Goal: Information Seeking & Learning: Understand process/instructions

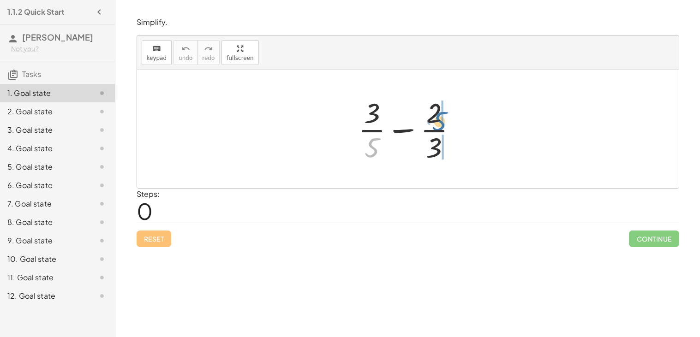
drag, startPoint x: 372, startPoint y: 145, endPoint x: 438, endPoint y: 119, distance: 70.9
click at [438, 119] on div at bounding box center [411, 129] width 115 height 71
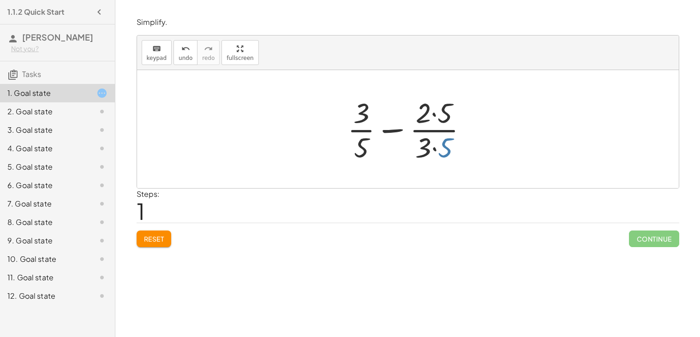
click at [438, 152] on div at bounding box center [411, 129] width 137 height 71
drag, startPoint x: 427, startPoint y: 149, endPoint x: 354, endPoint y: 145, distance: 73.0
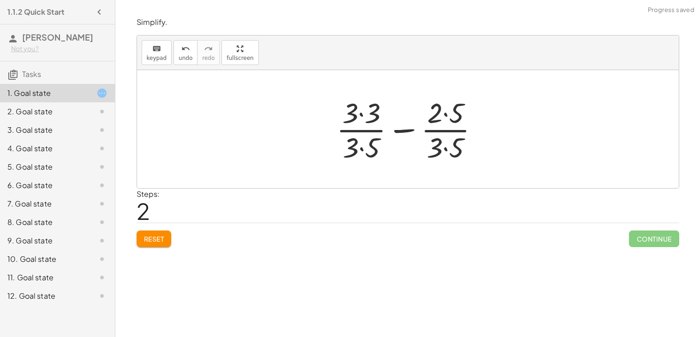
click at [360, 144] on div at bounding box center [411, 129] width 159 height 71
click at [367, 117] on div at bounding box center [411, 129] width 159 height 71
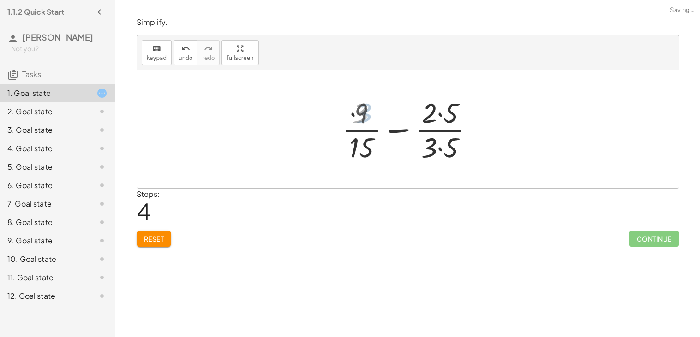
click at [427, 110] on div at bounding box center [411, 129] width 145 height 71
click at [438, 148] on div at bounding box center [411, 129] width 145 height 71
click at [433, 115] on div at bounding box center [411, 129] width 145 height 71
click at [434, 114] on div at bounding box center [411, 129] width 145 height 71
click at [440, 114] on div at bounding box center [411, 129] width 145 height 71
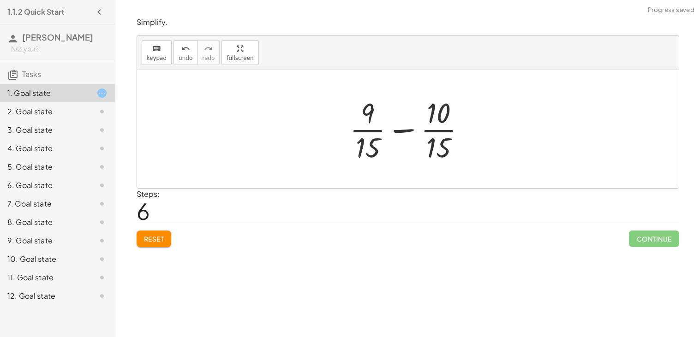
click at [407, 132] on div at bounding box center [411, 129] width 133 height 71
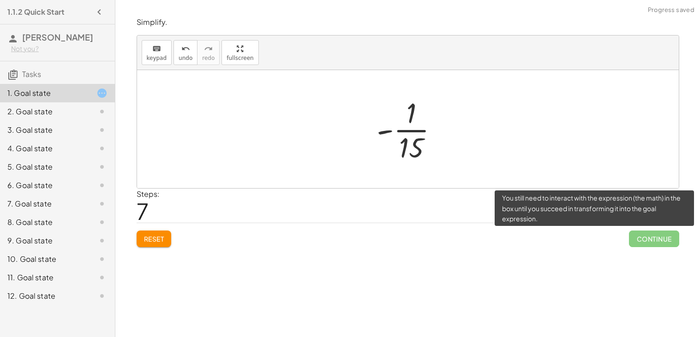
click at [636, 238] on span "Continue" at bounding box center [654, 239] width 50 height 17
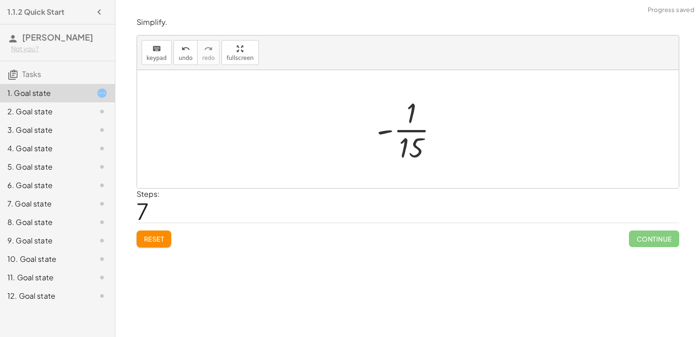
click at [386, 130] on div at bounding box center [411, 129] width 79 height 71
click at [408, 130] on div at bounding box center [411, 129] width 79 height 71
click at [156, 236] on span "Reset" at bounding box center [154, 239] width 20 height 8
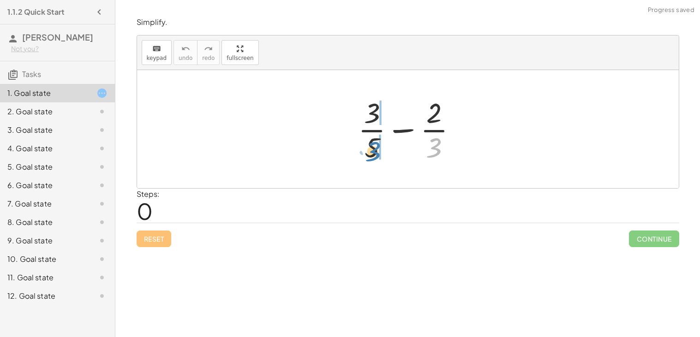
drag, startPoint x: 432, startPoint y: 148, endPoint x: 371, endPoint y: 152, distance: 61.5
click at [371, 152] on div at bounding box center [411, 129] width 115 height 71
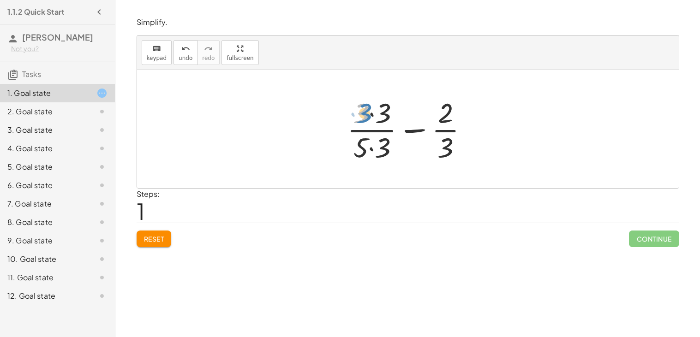
click at [358, 109] on div at bounding box center [412, 129] width 138 height 71
drag, startPoint x: 448, startPoint y: 145, endPoint x: 461, endPoint y: 138, distance: 14.0
click at [461, 138] on div at bounding box center [412, 129] width 138 height 71
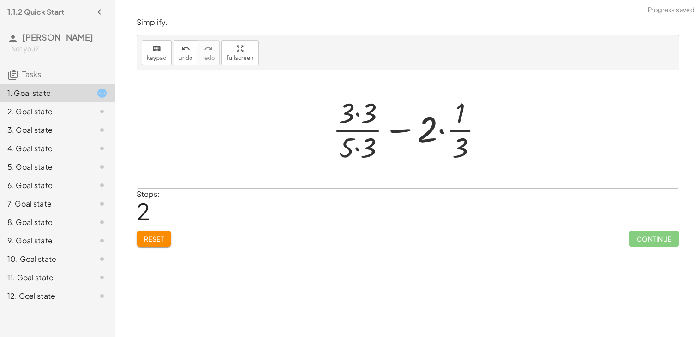
click at [347, 148] on div at bounding box center [411, 129] width 167 height 71
click at [187, 56] on span "undo" at bounding box center [186, 58] width 14 height 6
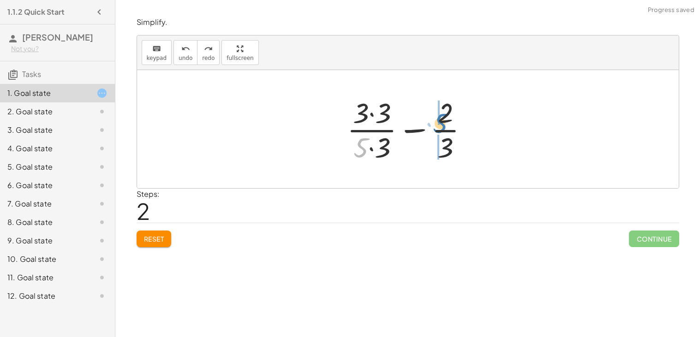
drag, startPoint x: 362, startPoint y: 146, endPoint x: 440, endPoint y: 122, distance: 82.1
click at [440, 122] on div at bounding box center [412, 129] width 138 height 71
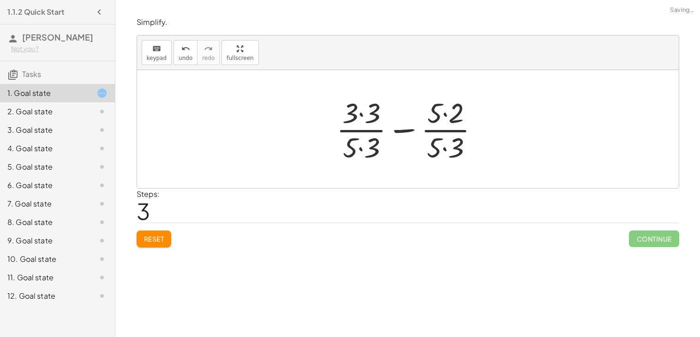
click at [445, 117] on div at bounding box center [411, 129] width 159 height 71
click at [441, 148] on div at bounding box center [411, 129] width 159 height 71
click at [362, 145] on div at bounding box center [411, 129] width 159 height 71
click at [358, 108] on div at bounding box center [411, 129] width 159 height 71
click at [366, 115] on div at bounding box center [411, 129] width 159 height 71
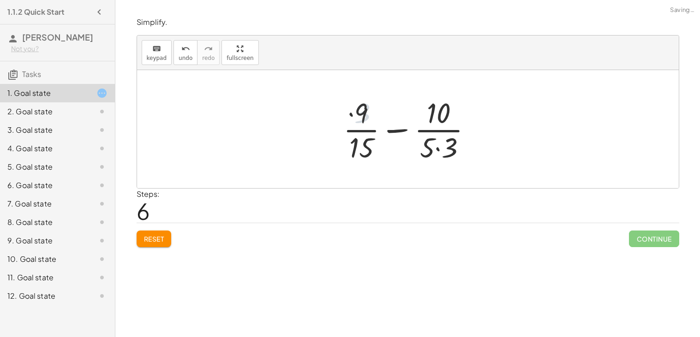
click at [435, 114] on div at bounding box center [411, 129] width 145 height 71
click at [441, 143] on div at bounding box center [411, 129] width 145 height 71
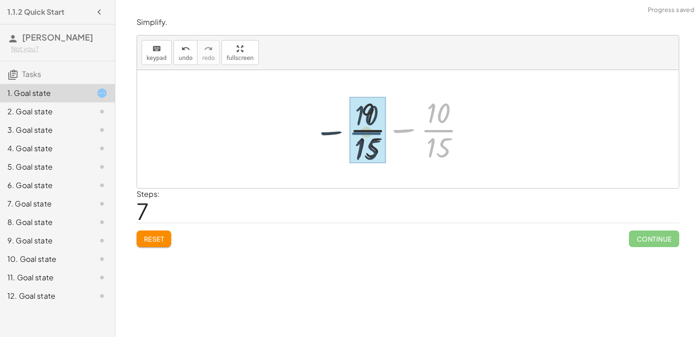
drag, startPoint x: 439, startPoint y: 128, endPoint x: 363, endPoint y: 131, distance: 76.2
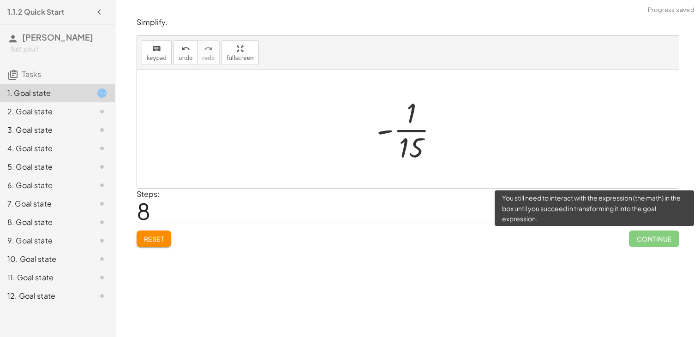
click at [640, 235] on span "Continue" at bounding box center [654, 239] width 50 height 17
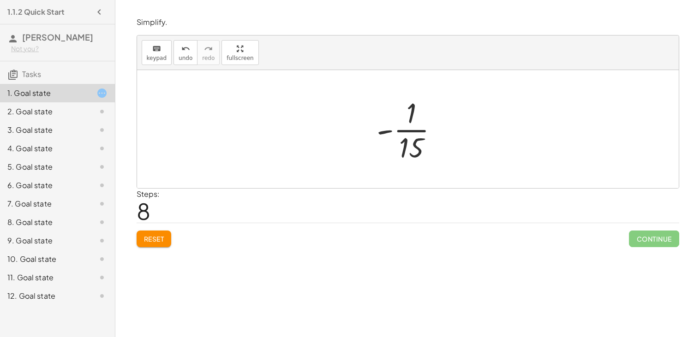
click at [388, 130] on div at bounding box center [411, 129] width 79 height 71
click at [157, 238] on span "Reset" at bounding box center [154, 239] width 20 height 8
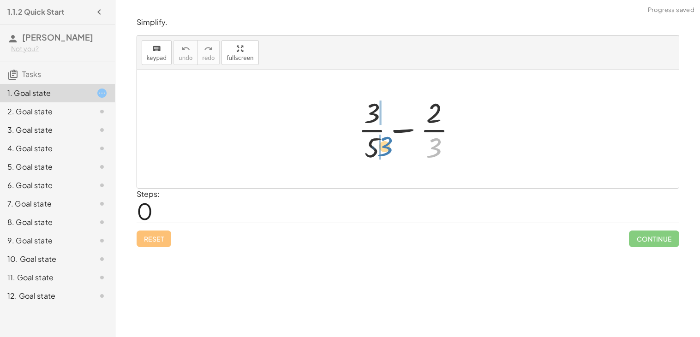
drag, startPoint x: 431, startPoint y: 150, endPoint x: 382, endPoint y: 149, distance: 49.4
click at [382, 149] on div at bounding box center [411, 129] width 115 height 71
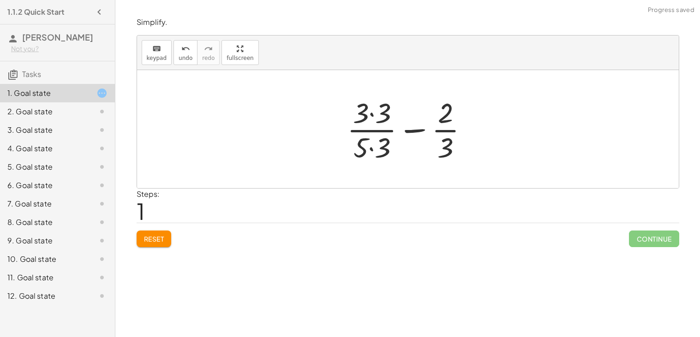
click at [374, 149] on div at bounding box center [412, 129] width 138 height 71
click at [369, 109] on div at bounding box center [412, 129] width 138 height 71
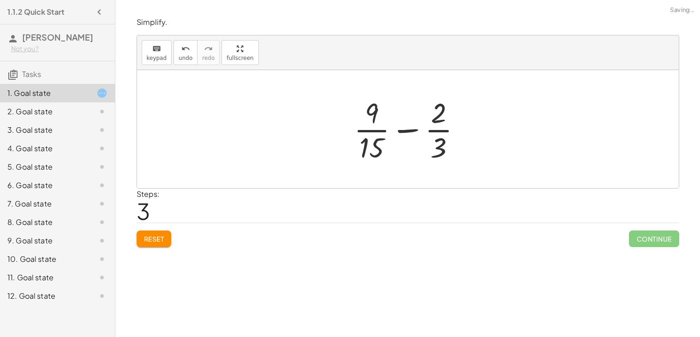
click at [408, 131] on div at bounding box center [411, 129] width 124 height 71
click at [408, 131] on div at bounding box center [412, 129] width 178 height 71
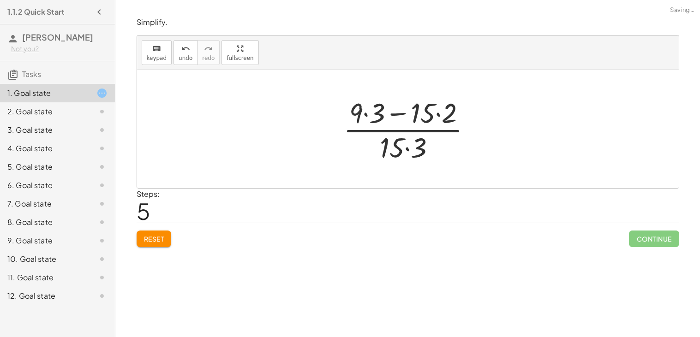
click at [403, 113] on div at bounding box center [411, 129] width 145 height 71
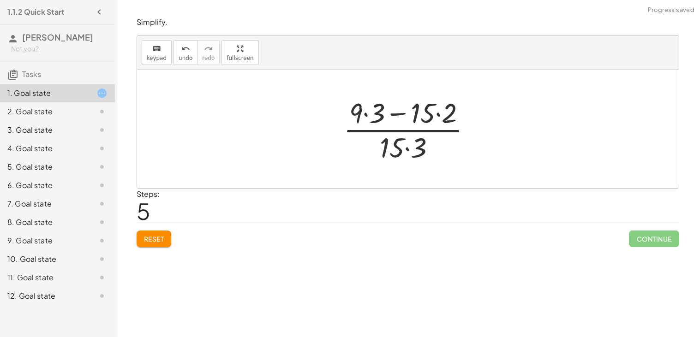
click at [406, 132] on div at bounding box center [411, 129] width 145 height 71
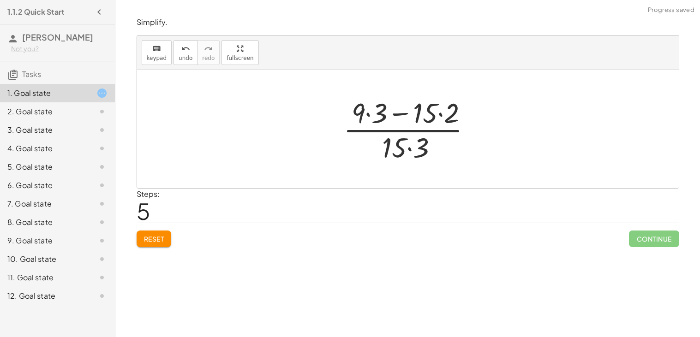
click at [406, 132] on div at bounding box center [411, 129] width 145 height 71
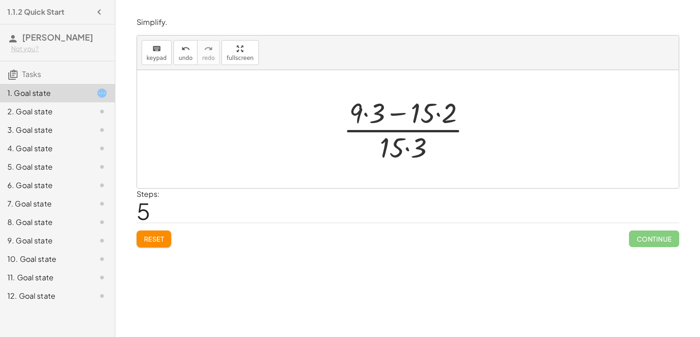
click at [152, 238] on span "Reset" at bounding box center [154, 239] width 20 height 8
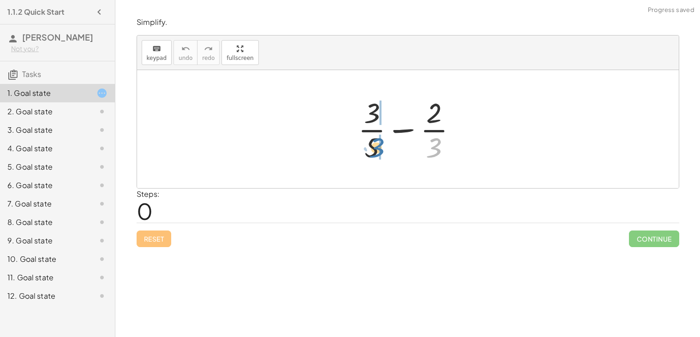
drag, startPoint x: 440, startPoint y: 150, endPoint x: 381, endPoint y: 150, distance: 59.1
click at [381, 150] on div at bounding box center [411, 129] width 115 height 71
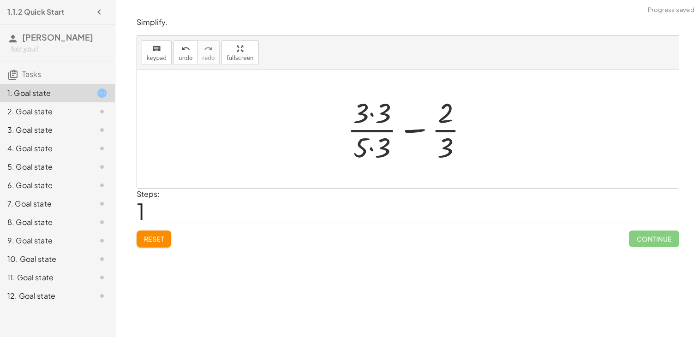
click at [368, 148] on div at bounding box center [412, 129] width 138 height 71
click at [368, 116] on div at bounding box center [412, 129] width 138 height 71
click at [374, 156] on div at bounding box center [412, 129] width 138 height 71
click at [375, 115] on div at bounding box center [412, 129] width 138 height 71
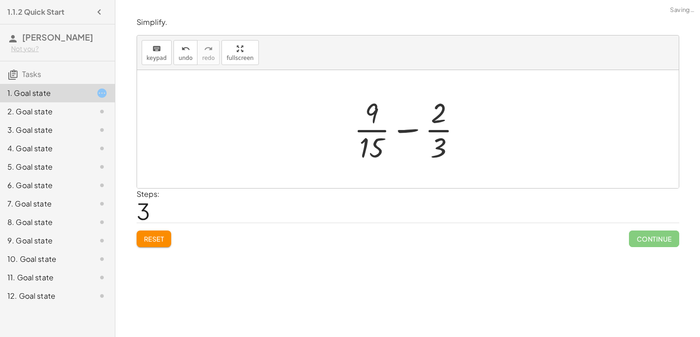
click at [146, 247] on button "Reset" at bounding box center [154, 239] width 35 height 17
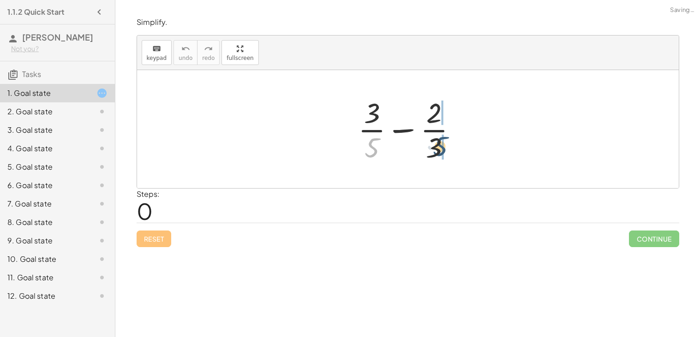
drag, startPoint x: 372, startPoint y: 151, endPoint x: 447, endPoint y: 150, distance: 75.7
click at [447, 150] on div at bounding box center [411, 129] width 115 height 71
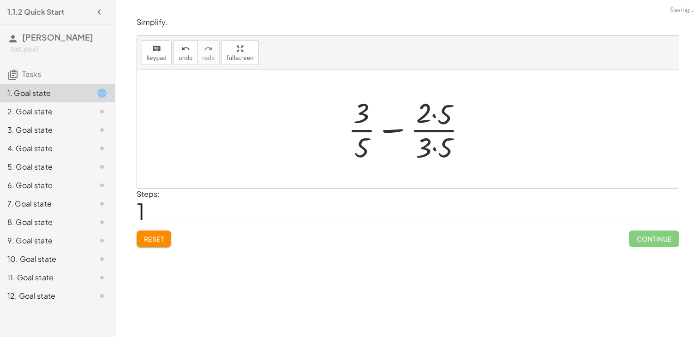
click at [435, 149] on div at bounding box center [411, 129] width 137 height 71
click at [432, 109] on div at bounding box center [411, 129] width 136 height 71
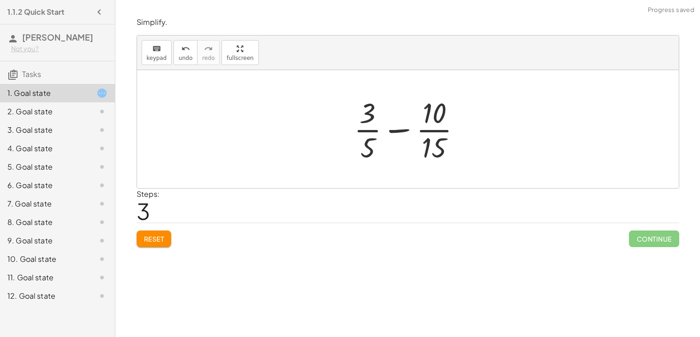
click at [400, 131] on div at bounding box center [411, 129] width 124 height 71
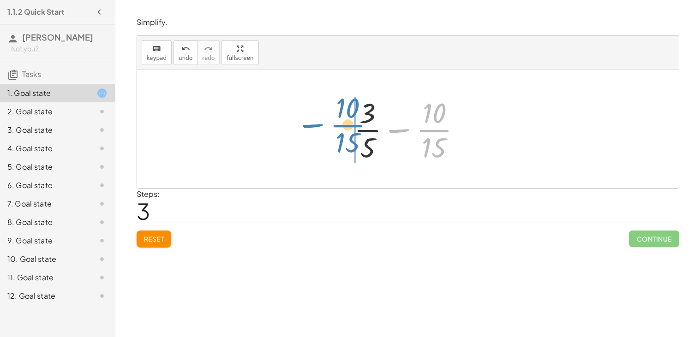
drag, startPoint x: 436, startPoint y: 126, endPoint x: 350, endPoint y: 121, distance: 86.0
click at [350, 121] on div at bounding box center [411, 129] width 124 height 71
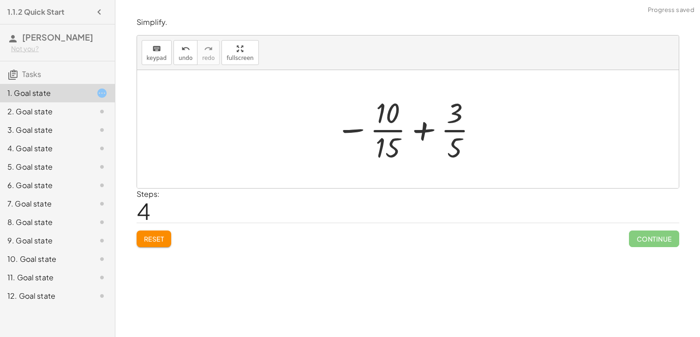
click at [426, 133] on div at bounding box center [407, 129] width 152 height 71
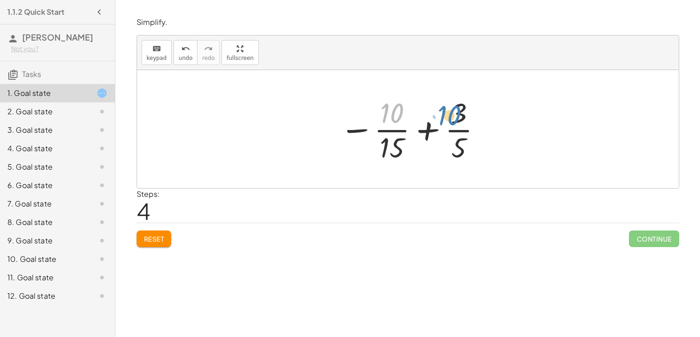
drag, startPoint x: 401, startPoint y: 111, endPoint x: 466, endPoint y: 95, distance: 67.1
click at [466, 95] on div at bounding box center [411, 129] width 152 height 71
drag, startPoint x: 382, startPoint y: 142, endPoint x: 446, endPoint y: 146, distance: 63.8
click at [446, 146] on div at bounding box center [411, 129] width 152 height 71
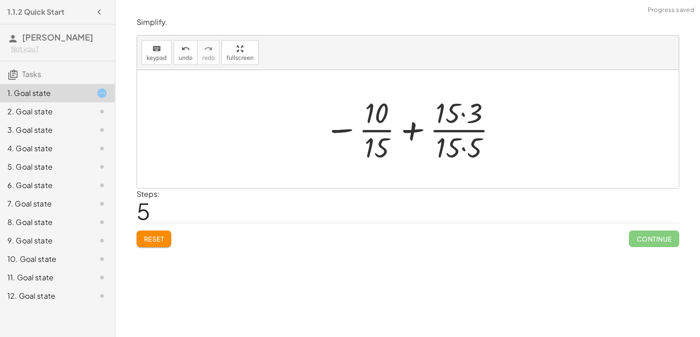
click at [455, 139] on div at bounding box center [411, 129] width 183 height 71
click at [452, 125] on div at bounding box center [411, 129] width 183 height 71
click at [456, 117] on div at bounding box center [411, 129] width 183 height 71
click at [463, 114] on div at bounding box center [411, 129] width 183 height 71
click at [462, 146] on div at bounding box center [411, 129] width 182 height 71
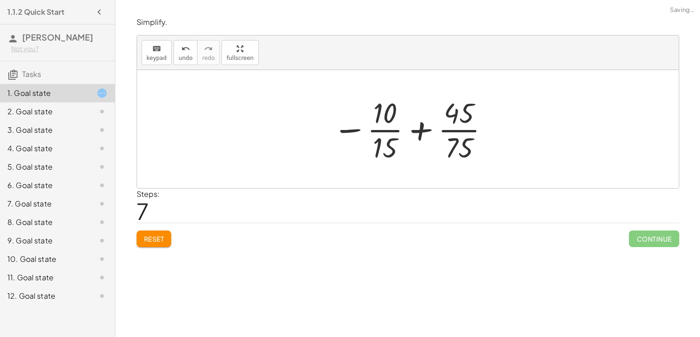
click at [421, 129] on div at bounding box center [411, 129] width 167 height 71
drag, startPoint x: 457, startPoint y: 108, endPoint x: 451, endPoint y: 109, distance: 6.1
click at [451, 109] on div at bounding box center [411, 129] width 167 height 71
click at [423, 123] on div at bounding box center [411, 129] width 167 height 71
click at [420, 130] on div at bounding box center [411, 129] width 167 height 71
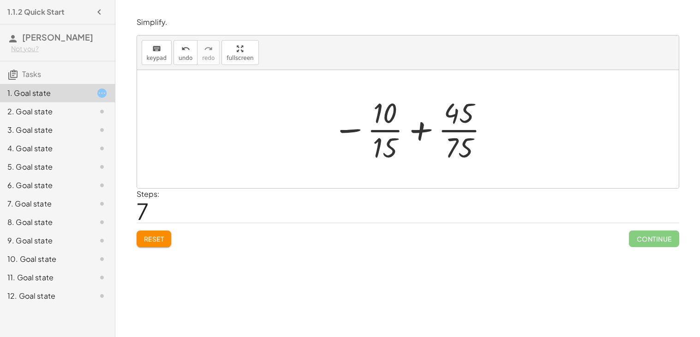
click at [340, 135] on div at bounding box center [411, 129] width 167 height 71
click at [347, 129] on div at bounding box center [411, 129] width 167 height 71
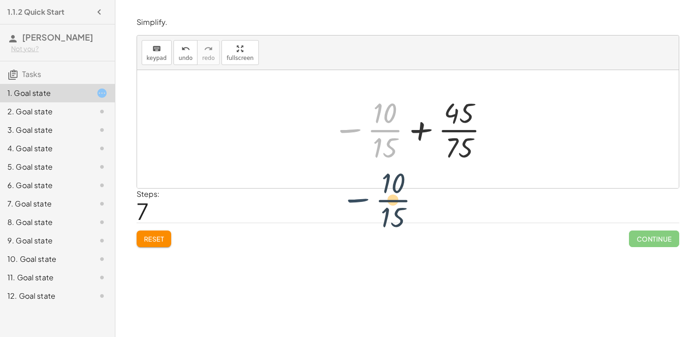
drag, startPoint x: 347, startPoint y: 129, endPoint x: 354, endPoint y: 198, distance: 69.6
click at [0, 0] on div "Simplify. keyboard keypad undo undo redo redo fullscreen + · 3 · 5 − · 2 · 3 + …" at bounding box center [0, 0] width 0 height 0
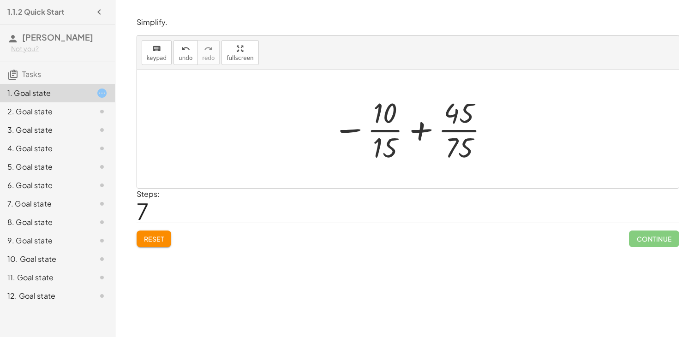
click at [157, 237] on span "Reset" at bounding box center [154, 239] width 20 height 8
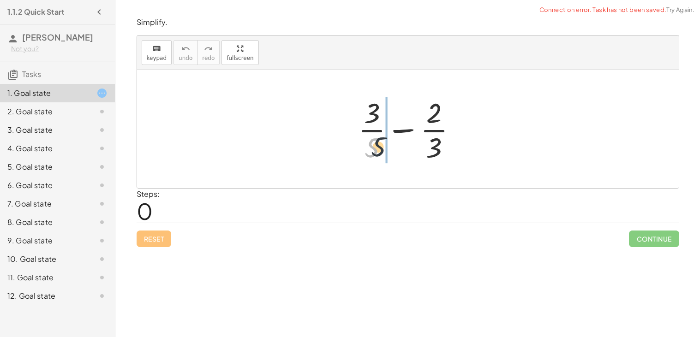
drag, startPoint x: 373, startPoint y: 148, endPoint x: 425, endPoint y: 143, distance: 52.4
click at [425, 143] on div at bounding box center [411, 129] width 115 height 71
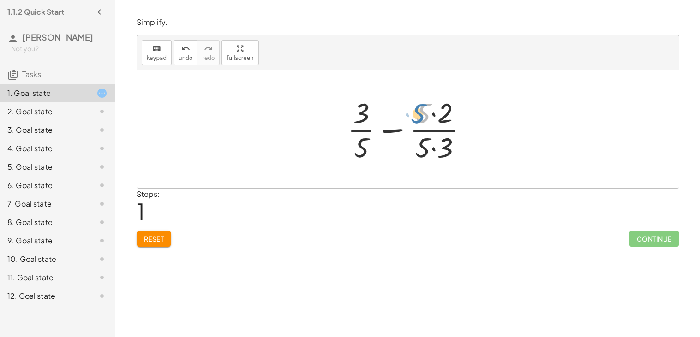
click at [421, 119] on div at bounding box center [411, 129] width 137 height 71
drag, startPoint x: 420, startPoint y: 142, endPoint x: 358, endPoint y: 146, distance: 62.0
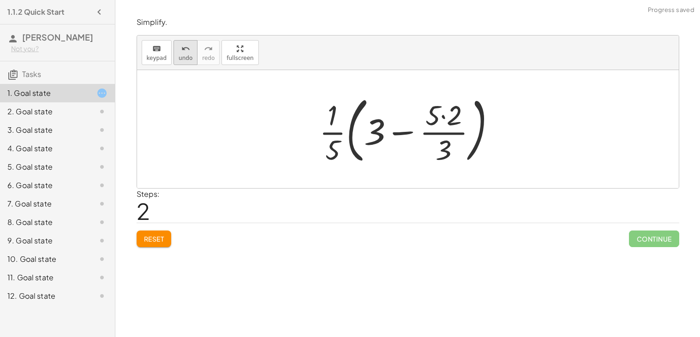
click at [186, 50] on icon "undo" at bounding box center [185, 48] width 9 height 11
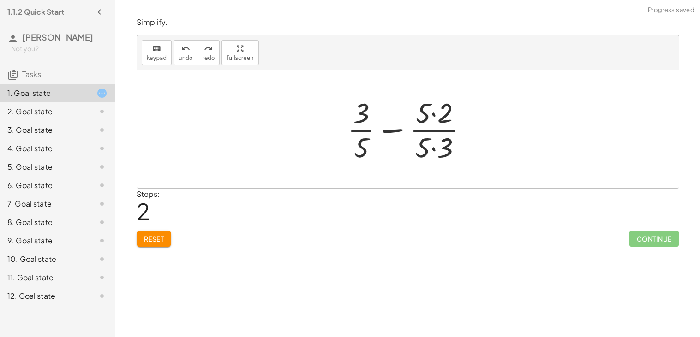
click at [435, 116] on div at bounding box center [411, 129] width 137 height 71
click at [433, 151] on div at bounding box center [411, 129] width 137 height 71
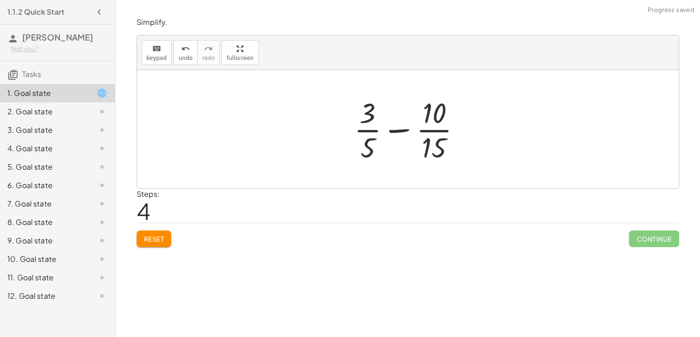
click at [152, 245] on button "Reset" at bounding box center [154, 239] width 35 height 17
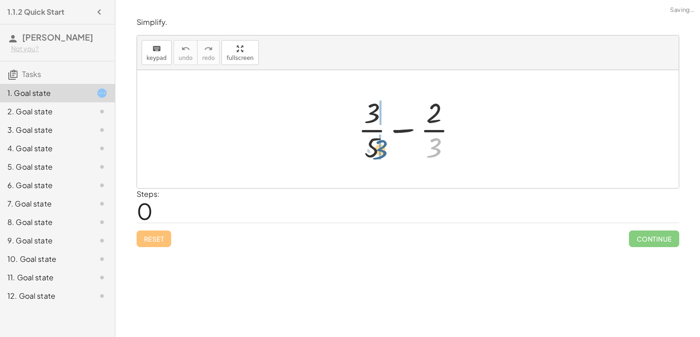
drag, startPoint x: 431, startPoint y: 144, endPoint x: 373, endPoint y: 146, distance: 57.8
click at [373, 146] on div at bounding box center [411, 129] width 115 height 71
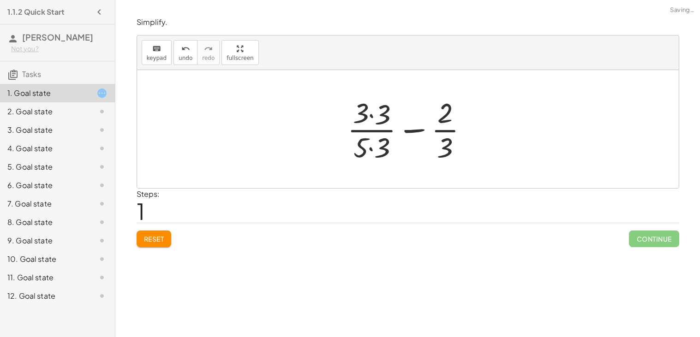
click at [382, 147] on div at bounding box center [412, 129] width 138 height 71
click at [381, 115] on div at bounding box center [412, 129] width 138 height 71
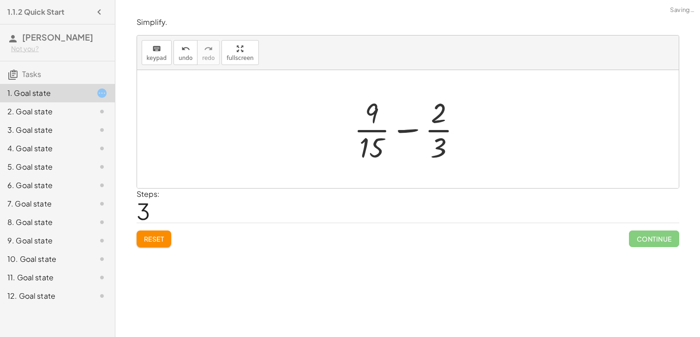
click at [410, 135] on div at bounding box center [411, 129] width 124 height 71
click at [405, 131] on div at bounding box center [411, 129] width 124 height 71
drag, startPoint x: 371, startPoint y: 141, endPoint x: 372, endPoint y: 145, distance: 4.7
click at [372, 145] on div at bounding box center [411, 129] width 124 height 71
drag, startPoint x: 366, startPoint y: 120, endPoint x: 428, endPoint y: 125, distance: 62.5
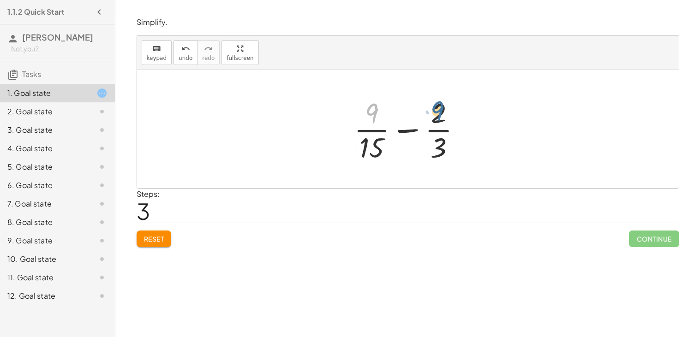
click at [428, 125] on div at bounding box center [411, 129] width 124 height 71
drag, startPoint x: 369, startPoint y: 149, endPoint x: 423, endPoint y: 147, distance: 54.1
click at [423, 147] on div at bounding box center [411, 129] width 124 height 71
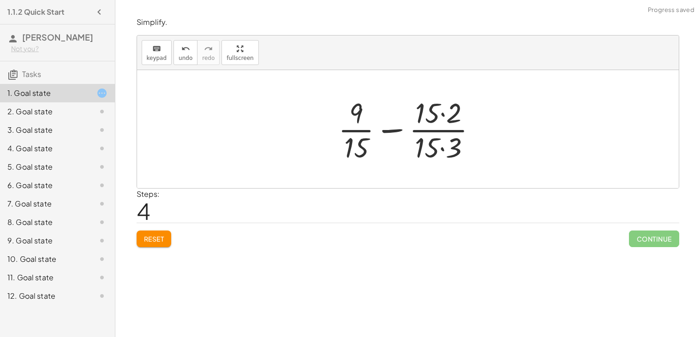
click at [429, 147] on div at bounding box center [411, 129] width 155 height 71
click at [448, 103] on div at bounding box center [411, 129] width 155 height 71
click at [445, 139] on div at bounding box center [411, 129] width 155 height 71
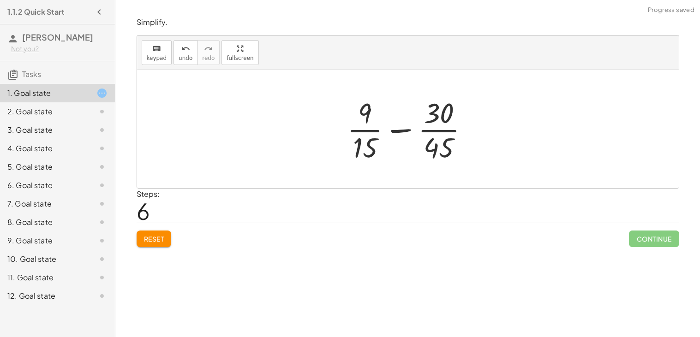
click at [0, 0] on div "Simplify. keyboard keypad undo undo redo redo fullscreen + · 3 · 5 − · 2 · 3 + …" at bounding box center [0, 0] width 0 height 0
click at [398, 133] on div at bounding box center [412, 129] width 139 height 71
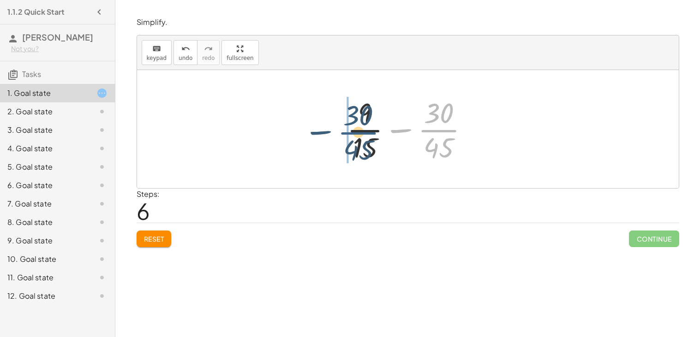
drag, startPoint x: 435, startPoint y: 131, endPoint x: 353, endPoint y: 133, distance: 82.2
click at [353, 133] on div at bounding box center [412, 129] width 139 height 71
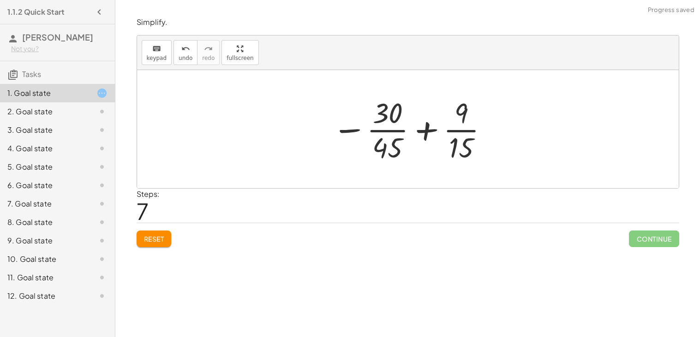
click at [417, 130] on div at bounding box center [411, 129] width 167 height 71
click at [424, 132] on div at bounding box center [411, 129] width 167 height 71
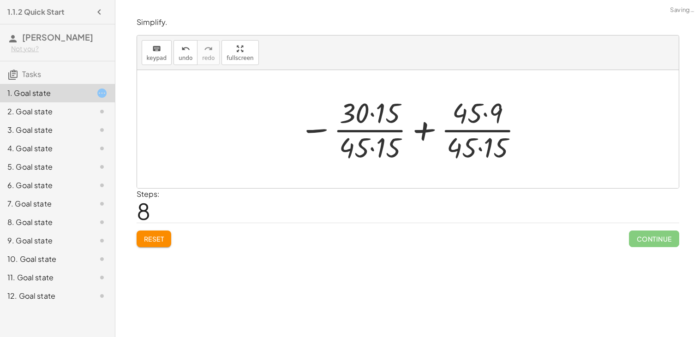
click at [164, 241] on span "Reset" at bounding box center [154, 239] width 20 height 8
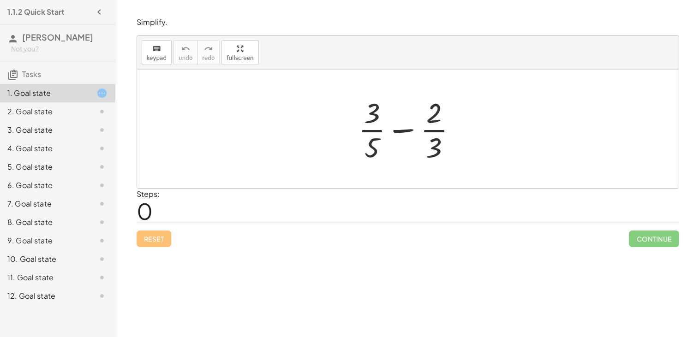
click at [403, 131] on div at bounding box center [411, 129] width 115 height 71
drag, startPoint x: 432, startPoint y: 145, endPoint x: 371, endPoint y: 150, distance: 61.2
click at [371, 150] on div at bounding box center [411, 129] width 115 height 71
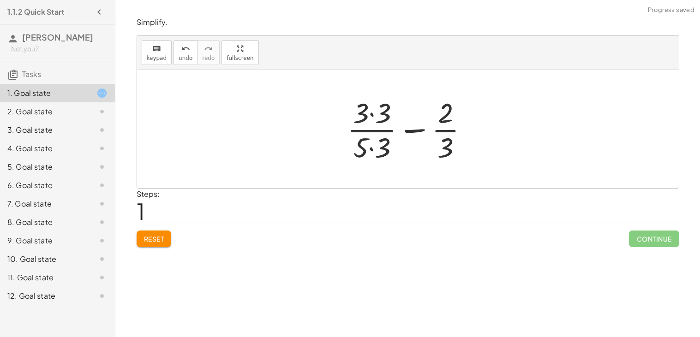
click at [375, 145] on div at bounding box center [412, 129] width 138 height 71
click at [367, 114] on div at bounding box center [412, 129] width 138 height 71
click at [368, 111] on div at bounding box center [412, 129] width 138 height 71
click at [374, 119] on div at bounding box center [412, 129] width 138 height 71
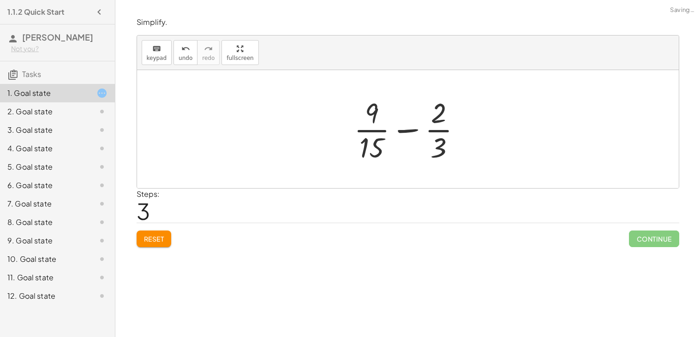
click at [650, 245] on span "Continue" at bounding box center [654, 239] width 50 height 17
click at [414, 131] on div at bounding box center [411, 129] width 124 height 71
click at [144, 243] on span "Reset" at bounding box center [154, 239] width 20 height 8
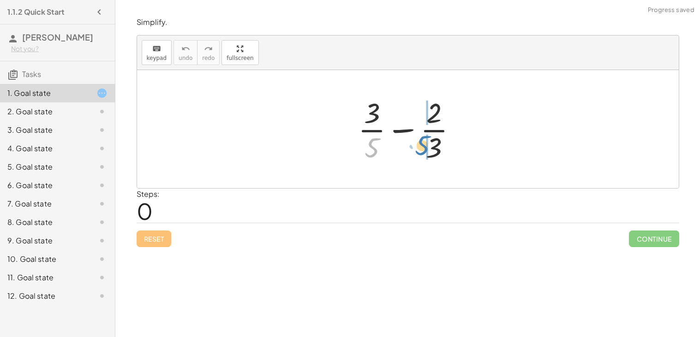
drag, startPoint x: 372, startPoint y: 149, endPoint x: 423, endPoint y: 147, distance: 50.8
click at [423, 147] on div at bounding box center [411, 129] width 115 height 71
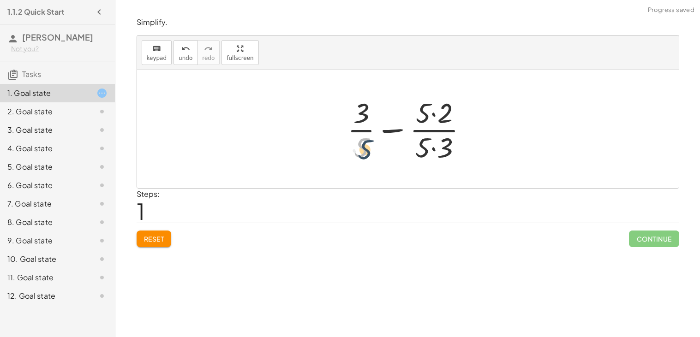
click at [367, 145] on div at bounding box center [411, 129] width 137 height 71
click at [442, 116] on div at bounding box center [411, 129] width 137 height 71
click at [440, 143] on div at bounding box center [411, 129] width 137 height 71
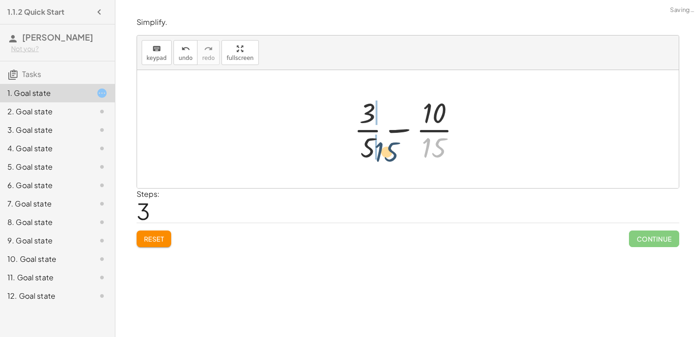
drag, startPoint x: 440, startPoint y: 143, endPoint x: 389, endPoint y: 147, distance: 51.0
click at [389, 147] on div at bounding box center [411, 129] width 124 height 71
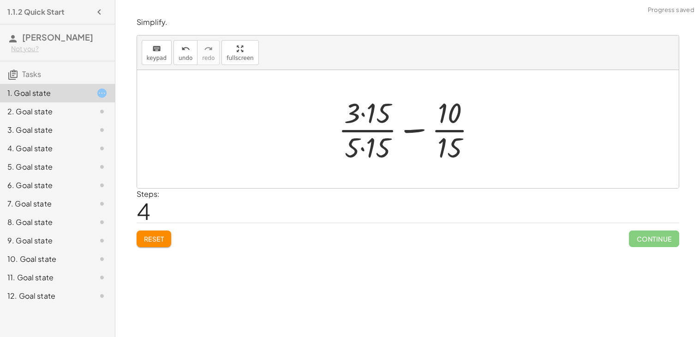
click at [376, 146] on div at bounding box center [411, 129] width 155 height 71
click at [377, 111] on div at bounding box center [411, 129] width 155 height 71
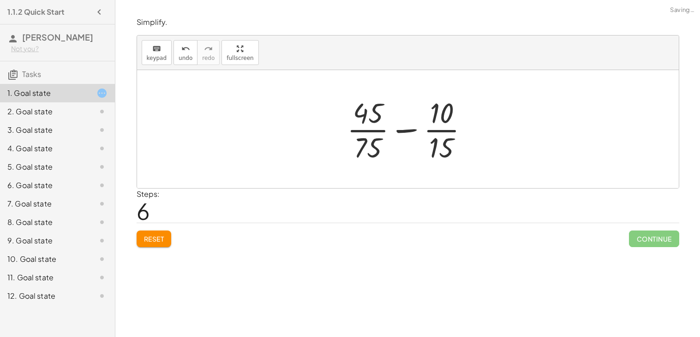
click at [410, 129] on div at bounding box center [412, 129] width 139 height 71
click at [162, 242] on span "Reset" at bounding box center [154, 239] width 20 height 8
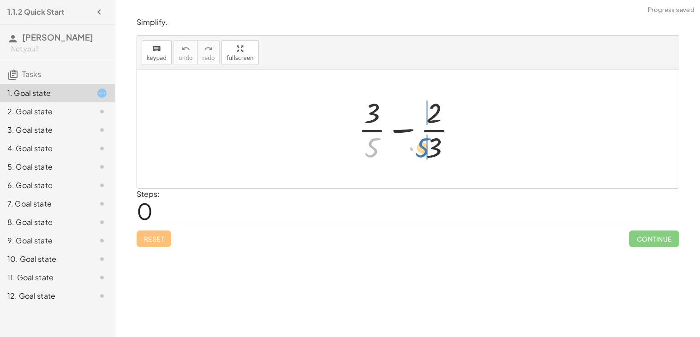
drag, startPoint x: 371, startPoint y: 144, endPoint x: 422, endPoint y: 144, distance: 50.8
click at [422, 144] on div at bounding box center [411, 129] width 115 height 71
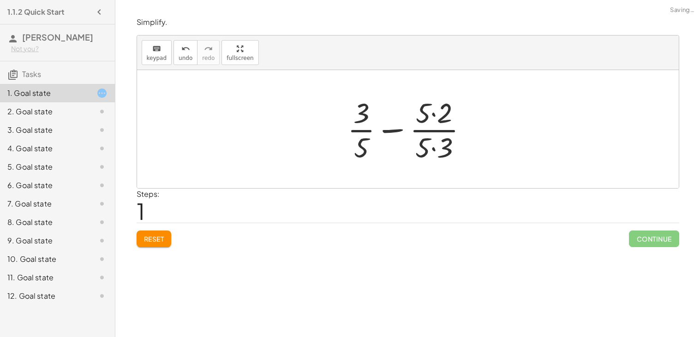
click at [439, 106] on div at bounding box center [411, 129] width 137 height 71
click at [440, 145] on div at bounding box center [411, 129] width 137 height 71
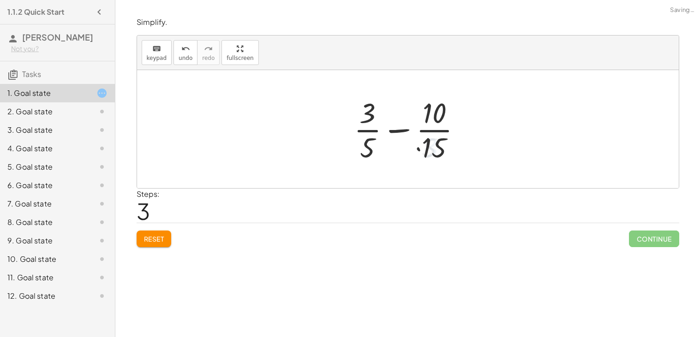
click at [405, 132] on div at bounding box center [411, 129] width 124 height 71
click at [404, 130] on div at bounding box center [411, 129] width 124 height 71
drag, startPoint x: 373, startPoint y: 124, endPoint x: 370, endPoint y: 149, distance: 24.7
click at [370, 149] on div at bounding box center [411, 129] width 124 height 71
click at [148, 246] on button "Reset" at bounding box center [154, 239] width 35 height 17
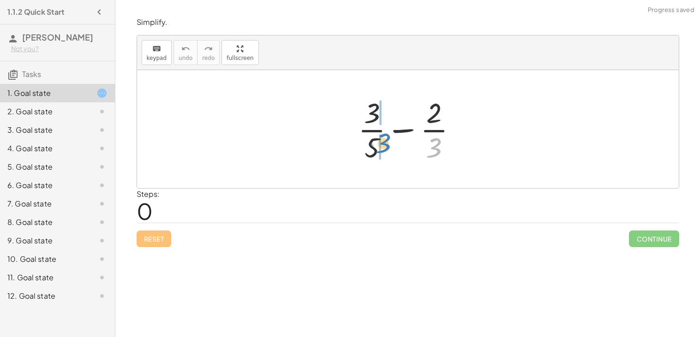
drag, startPoint x: 425, startPoint y: 149, endPoint x: 373, endPoint y: 144, distance: 51.9
click at [373, 144] on div at bounding box center [411, 129] width 115 height 71
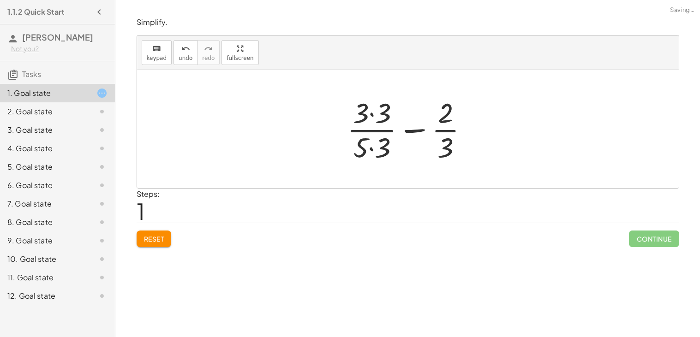
click at [372, 145] on div at bounding box center [412, 129] width 138 height 71
click at [369, 111] on div at bounding box center [412, 129] width 138 height 71
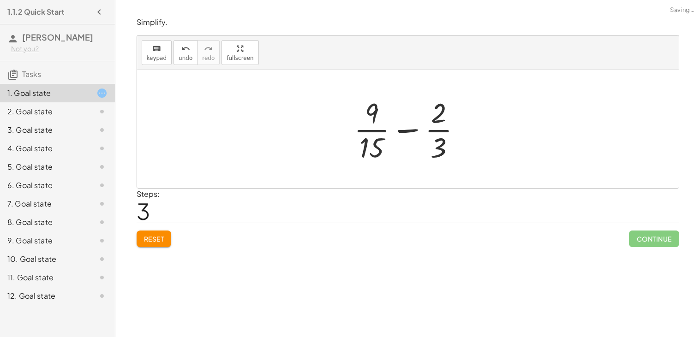
click at [404, 128] on div at bounding box center [411, 129] width 124 height 71
click at [405, 131] on div at bounding box center [411, 129] width 124 height 71
drag, startPoint x: 373, startPoint y: 148, endPoint x: 427, endPoint y: 134, distance: 55.3
click at [427, 134] on div at bounding box center [411, 129] width 124 height 71
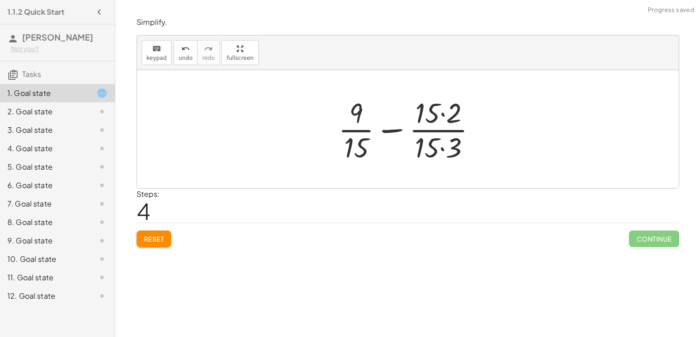
click at [426, 135] on div at bounding box center [411, 129] width 155 height 71
click at [422, 106] on div at bounding box center [411, 129] width 155 height 71
click at [437, 114] on div at bounding box center [411, 129] width 155 height 71
click at [442, 116] on div at bounding box center [411, 129] width 155 height 71
click at [0, 0] on div "Simplify. keyboard keypad undo undo redo redo fullscreen + · 3 · 5 − · 2 · 3 + …" at bounding box center [0, 0] width 0 height 0
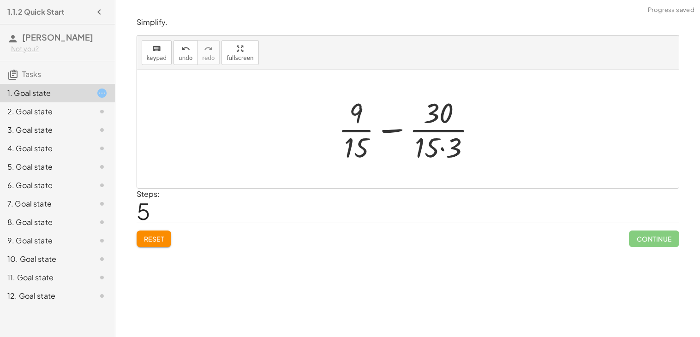
click at [156, 240] on span "Reset" at bounding box center [154, 239] width 20 height 8
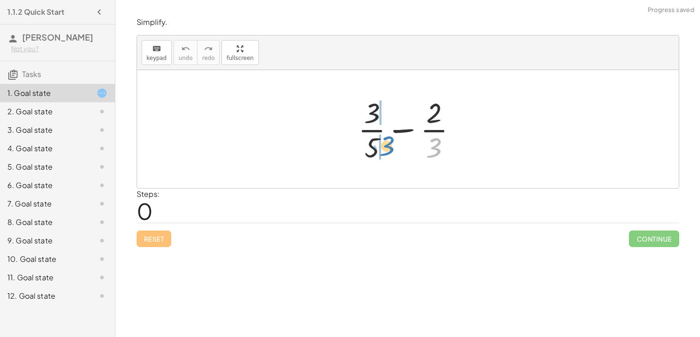
drag, startPoint x: 434, startPoint y: 145, endPoint x: 387, endPoint y: 144, distance: 47.6
click at [387, 144] on div at bounding box center [411, 129] width 115 height 71
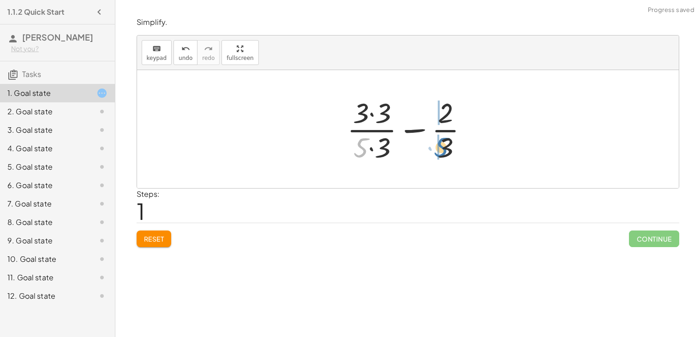
drag, startPoint x: 360, startPoint y: 147, endPoint x: 441, endPoint y: 146, distance: 80.8
click at [441, 146] on div at bounding box center [412, 129] width 138 height 71
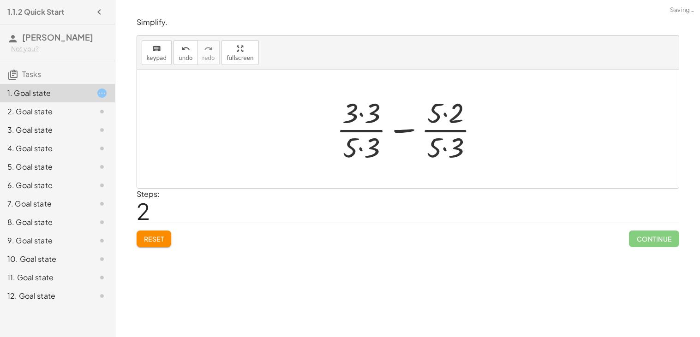
click at [441, 146] on div at bounding box center [411, 129] width 159 height 71
click at [440, 121] on div at bounding box center [411, 129] width 159 height 71
click at [445, 147] on div at bounding box center [411, 129] width 159 height 71
click at [365, 147] on div at bounding box center [411, 129] width 159 height 71
click at [362, 121] on div at bounding box center [411, 129] width 159 height 71
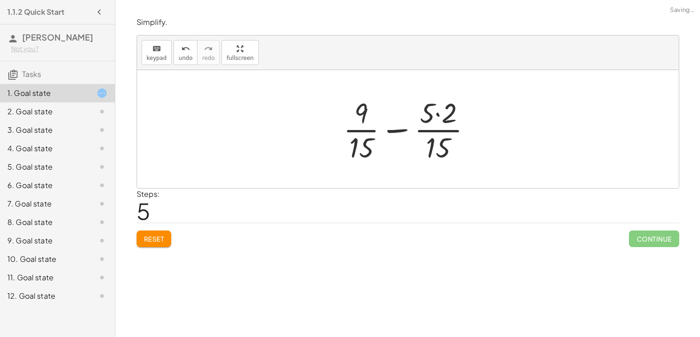
click at [446, 120] on div at bounding box center [411, 129] width 145 height 71
click at [398, 131] on div at bounding box center [411, 129] width 133 height 71
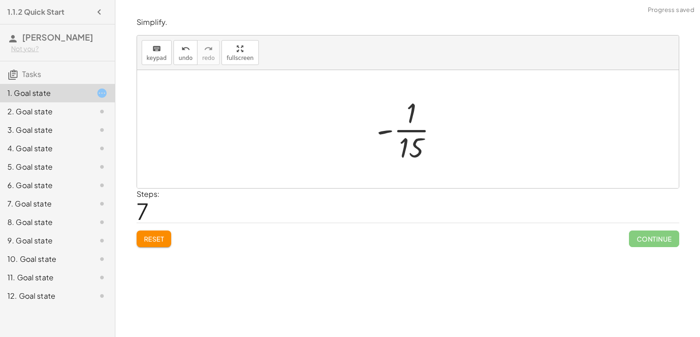
click at [406, 133] on div at bounding box center [411, 129] width 79 height 71
click at [388, 133] on div at bounding box center [411, 129] width 79 height 71
click at [404, 131] on div at bounding box center [411, 129] width 79 height 71
click at [404, 131] on div at bounding box center [412, 130] width 138 height 46
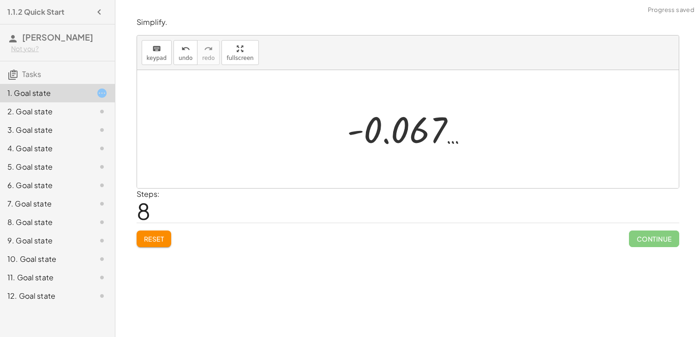
click at [404, 131] on div at bounding box center [412, 130] width 138 height 46
click at [350, 133] on div at bounding box center [412, 130] width 138 height 46
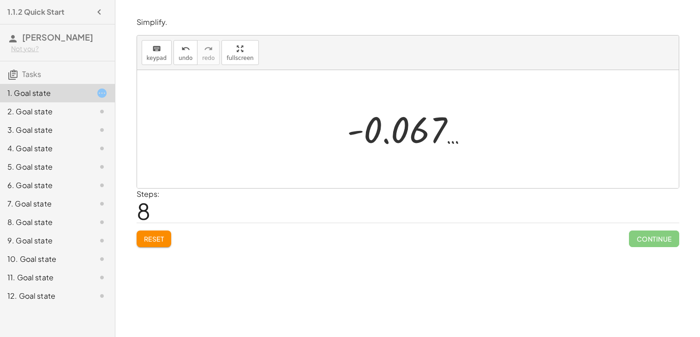
click at [420, 139] on div at bounding box center [412, 130] width 138 height 46
click at [390, 142] on div at bounding box center [412, 130] width 138 height 46
click at [386, 141] on div at bounding box center [412, 130] width 138 height 46
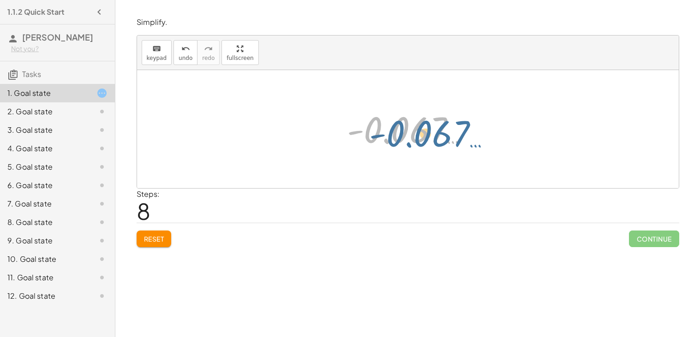
drag, startPoint x: 386, startPoint y: 141, endPoint x: 399, endPoint y: 143, distance: 12.7
click at [399, 143] on div at bounding box center [412, 130] width 138 height 46
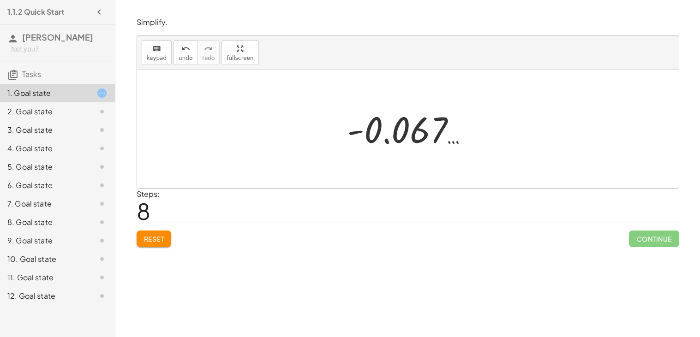
click at [406, 132] on div at bounding box center [412, 130] width 138 height 46
click at [179, 58] on span "undo" at bounding box center [186, 58] width 14 height 6
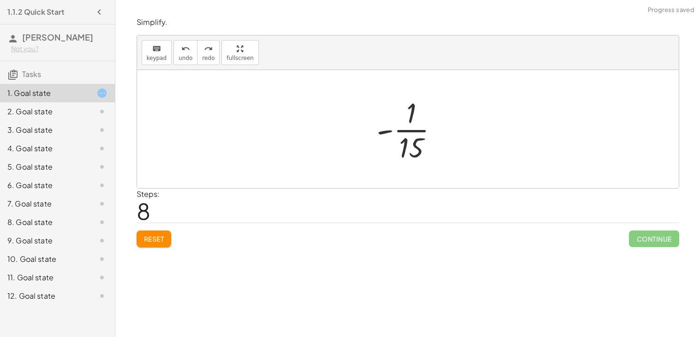
click at [399, 126] on div at bounding box center [411, 129] width 79 height 71
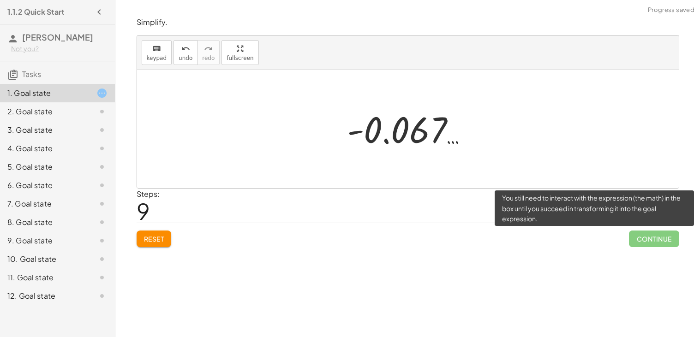
click at [631, 238] on span "Continue" at bounding box center [654, 239] width 50 height 17
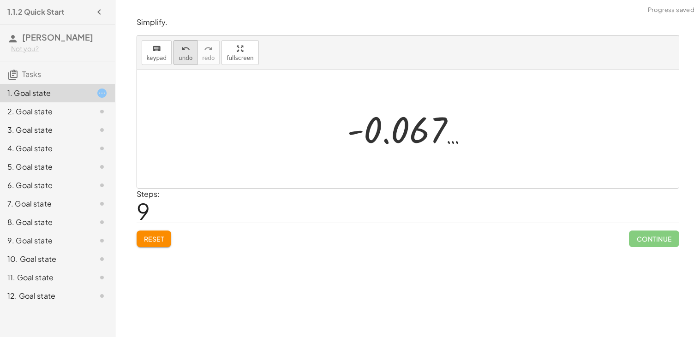
click at [174, 58] on button "undo undo" at bounding box center [186, 52] width 24 height 25
click at [181, 52] on icon "undo" at bounding box center [185, 48] width 9 height 11
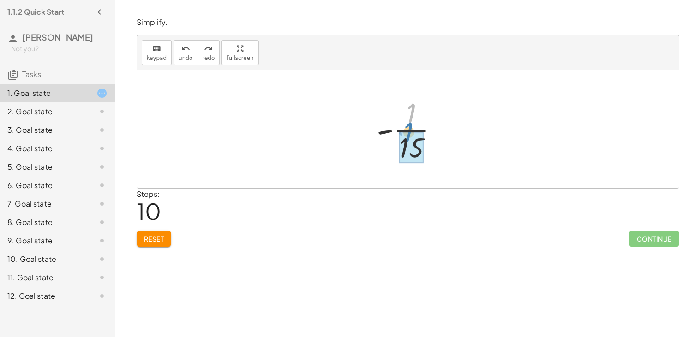
drag, startPoint x: 406, startPoint y: 117, endPoint x: 403, endPoint y: 136, distance: 19.6
drag, startPoint x: 405, startPoint y: 154, endPoint x: 406, endPoint y: 122, distance: 31.4
click at [406, 122] on div at bounding box center [411, 129] width 79 height 71
drag, startPoint x: 411, startPoint y: 111, endPoint x: 411, endPoint y: 148, distance: 36.5
click at [386, 135] on div at bounding box center [411, 129] width 79 height 71
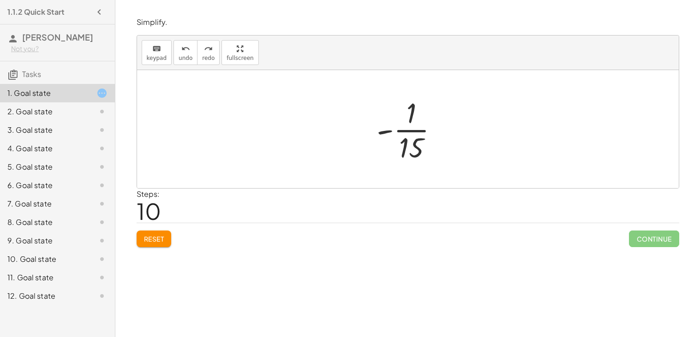
click at [386, 132] on div at bounding box center [411, 129] width 79 height 71
drag, startPoint x: 408, startPoint y: 143, endPoint x: 407, endPoint y: 112, distance: 30.5
click at [407, 112] on div at bounding box center [411, 129] width 79 height 71
drag, startPoint x: 388, startPoint y: 130, endPoint x: 410, endPoint y: 148, distance: 28.3
click at [410, 148] on div at bounding box center [411, 129] width 79 height 71
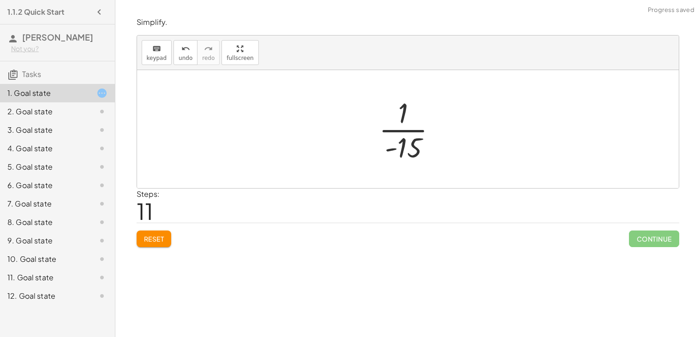
click at [399, 134] on div at bounding box center [411, 129] width 75 height 71
click at [398, 131] on div at bounding box center [411, 129] width 75 height 71
drag, startPoint x: 402, startPoint y: 114, endPoint x: 405, endPoint y: 148, distance: 33.9
drag, startPoint x: 394, startPoint y: 148, endPoint x: 393, endPoint y: 160, distance: 11.6
click at [393, 160] on div at bounding box center [411, 129] width 75 height 71
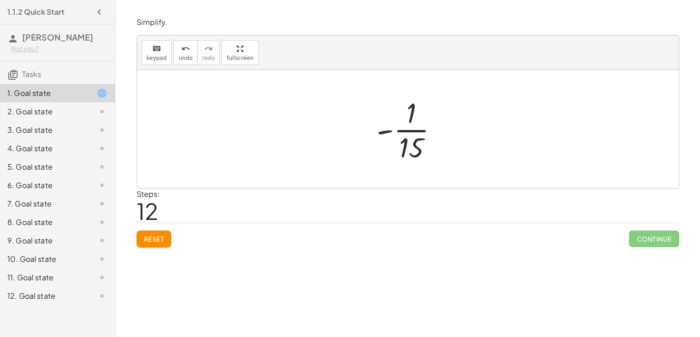
click at [408, 130] on div at bounding box center [411, 129] width 79 height 71
click at [90, 108] on div at bounding box center [95, 111] width 26 height 11
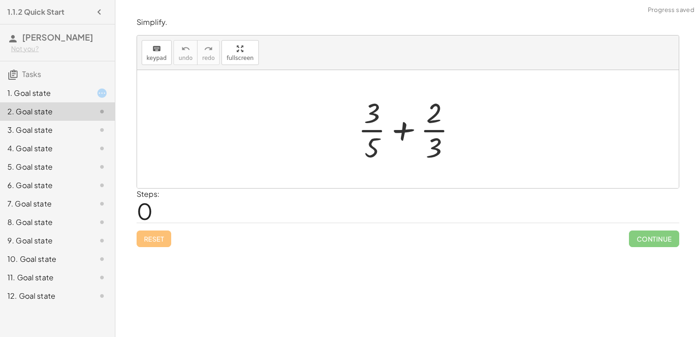
click at [406, 129] on div at bounding box center [411, 129] width 115 height 71
drag, startPoint x: 373, startPoint y: 115, endPoint x: 371, endPoint y: 123, distance: 7.7
click at [371, 123] on div at bounding box center [411, 129] width 115 height 71
drag, startPoint x: 372, startPoint y: 135, endPoint x: 377, endPoint y: 135, distance: 5.1
click at [377, 135] on div at bounding box center [411, 129] width 115 height 71
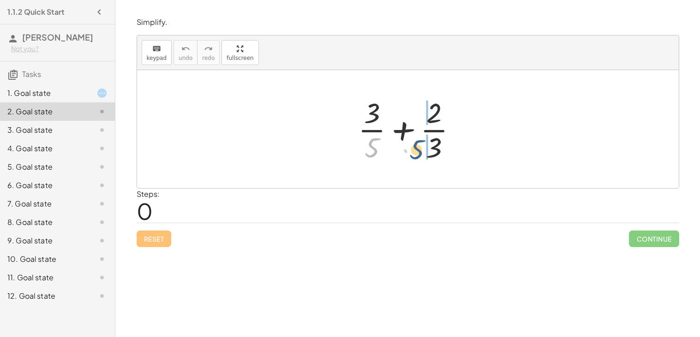
drag, startPoint x: 376, startPoint y: 148, endPoint x: 429, endPoint y: 150, distance: 53.1
click at [429, 150] on div at bounding box center [411, 129] width 115 height 71
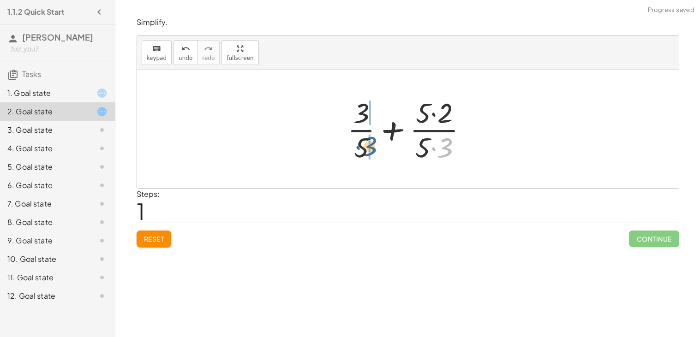
drag, startPoint x: 446, startPoint y: 149, endPoint x: 370, endPoint y: 148, distance: 76.2
click at [370, 148] on div at bounding box center [411, 129] width 137 height 71
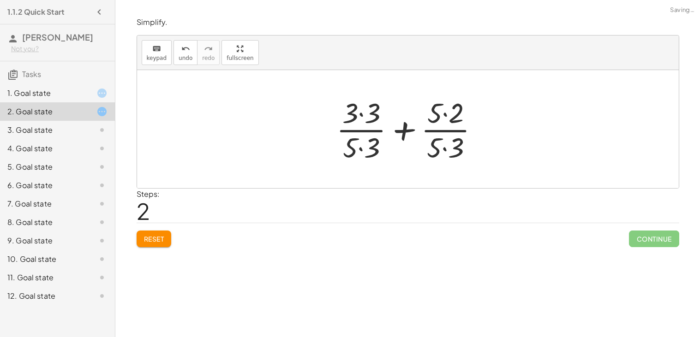
click at [366, 149] on div at bounding box center [411, 129] width 159 height 71
click at [440, 143] on div at bounding box center [411, 129] width 159 height 71
click at [364, 115] on div at bounding box center [411, 129] width 159 height 71
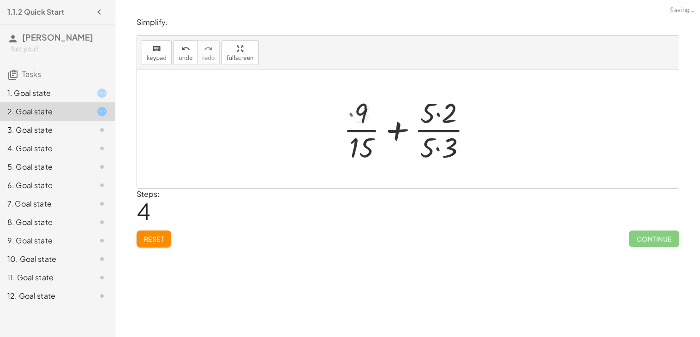
click at [436, 114] on div at bounding box center [411, 129] width 145 height 71
click at [442, 144] on div at bounding box center [411, 129] width 145 height 71
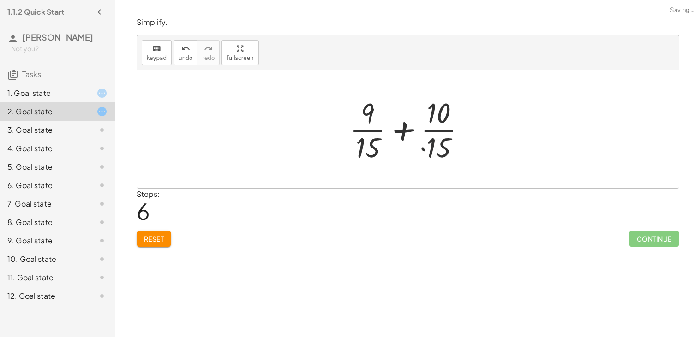
click at [408, 131] on div at bounding box center [411, 129] width 133 height 71
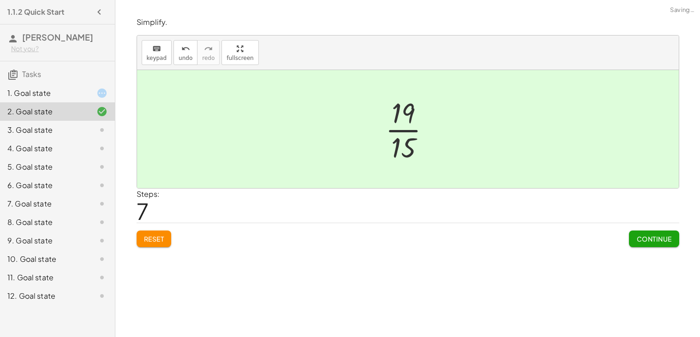
click at [408, 131] on div at bounding box center [412, 129] width 62 height 71
click at [637, 233] on button "Continue" at bounding box center [654, 239] width 50 height 17
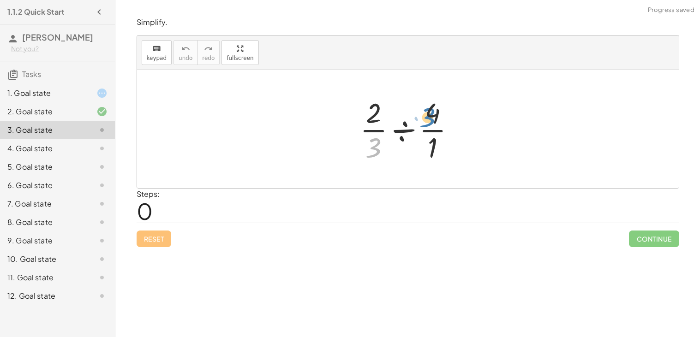
drag, startPoint x: 379, startPoint y: 152, endPoint x: 431, endPoint y: 121, distance: 59.9
click at [431, 121] on div at bounding box center [411, 129] width 112 height 71
click at [375, 113] on div at bounding box center [411, 129] width 112 height 71
click at [402, 131] on div at bounding box center [411, 129] width 112 height 71
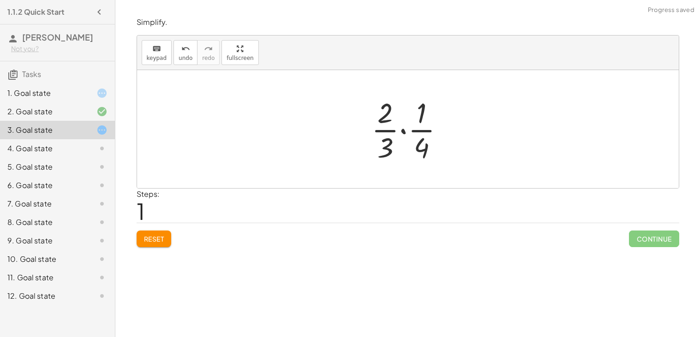
click at [402, 131] on div at bounding box center [411, 129] width 89 height 71
click at [398, 115] on div at bounding box center [411, 129] width 75 height 71
click at [401, 144] on div at bounding box center [411, 129] width 75 height 71
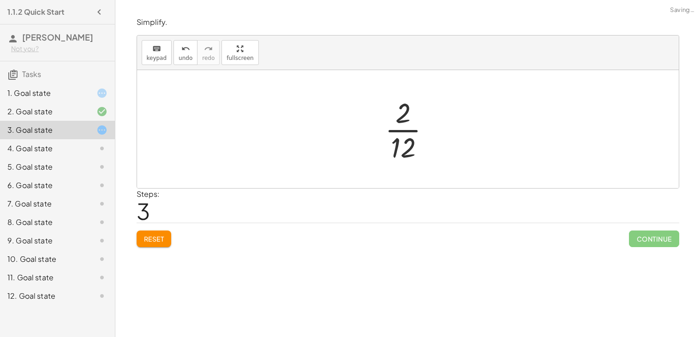
click at [403, 113] on div at bounding box center [411, 129] width 62 height 71
drag, startPoint x: 403, startPoint y: 113, endPoint x: 407, endPoint y: 151, distance: 38.6
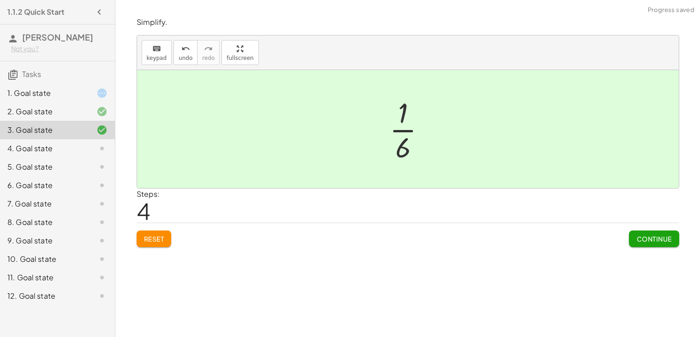
click at [650, 242] on span "Continue" at bounding box center [654, 239] width 35 height 8
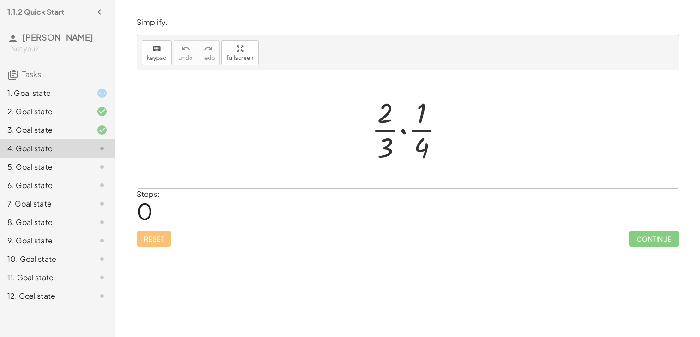
click at [406, 130] on div at bounding box center [411, 129] width 89 height 71
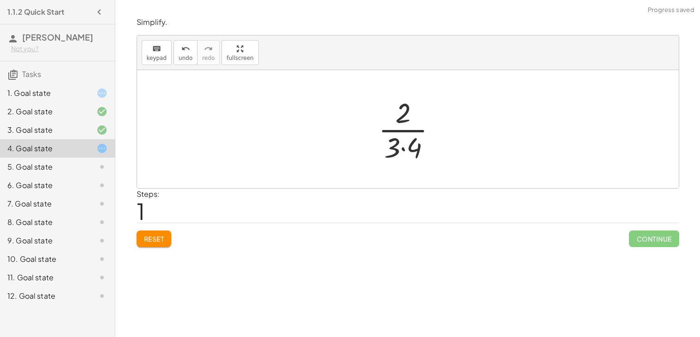
click at [405, 153] on div at bounding box center [411, 129] width 75 height 71
drag, startPoint x: 400, startPoint y: 110, endPoint x: 400, endPoint y: 139, distance: 28.2
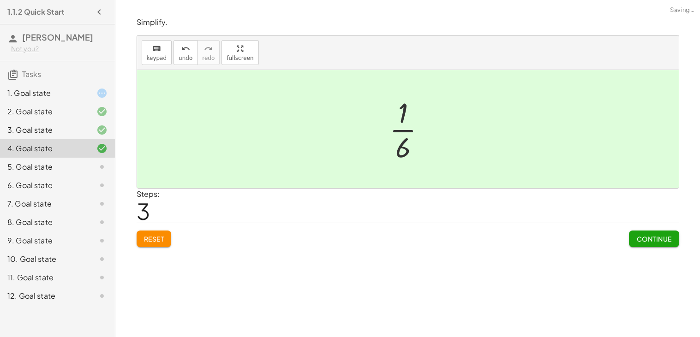
click at [637, 242] on span "Continue" at bounding box center [654, 239] width 35 height 8
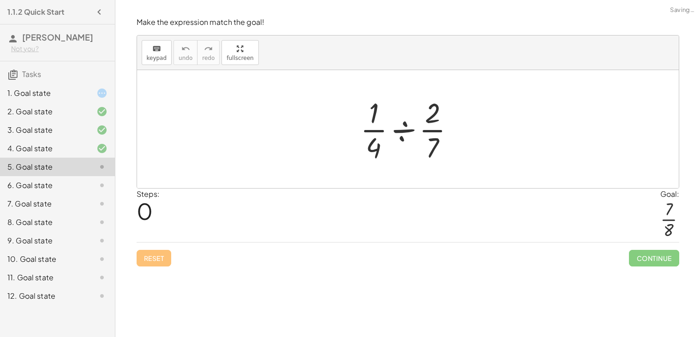
click at [406, 136] on div at bounding box center [411, 129] width 111 height 71
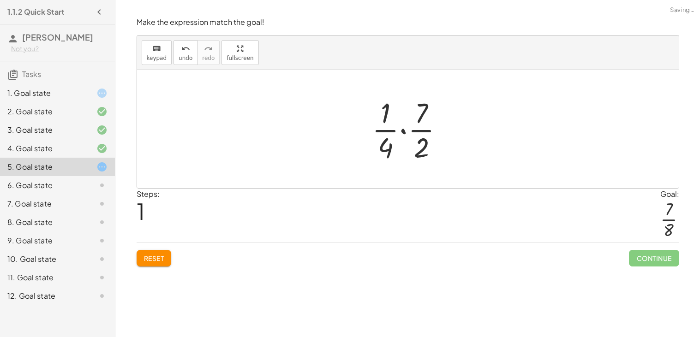
click at [408, 133] on div at bounding box center [411, 129] width 89 height 71
click at [405, 145] on div at bounding box center [411, 129] width 74 height 71
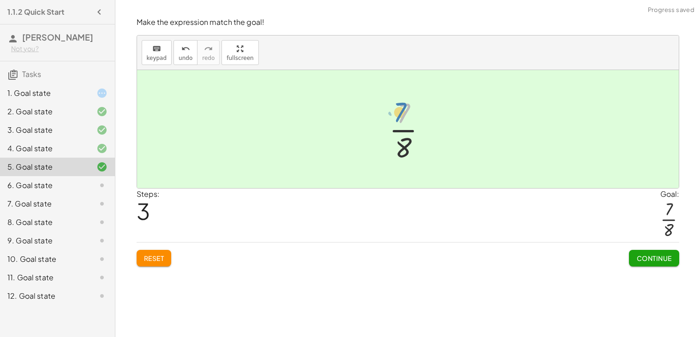
drag, startPoint x: 404, startPoint y: 117, endPoint x: 400, endPoint y: 114, distance: 5.6
click at [400, 114] on div at bounding box center [412, 129] width 54 height 71
click at [657, 249] on div "Continue" at bounding box center [654, 255] width 50 height 24
click at [651, 253] on button "Continue" at bounding box center [654, 258] width 50 height 17
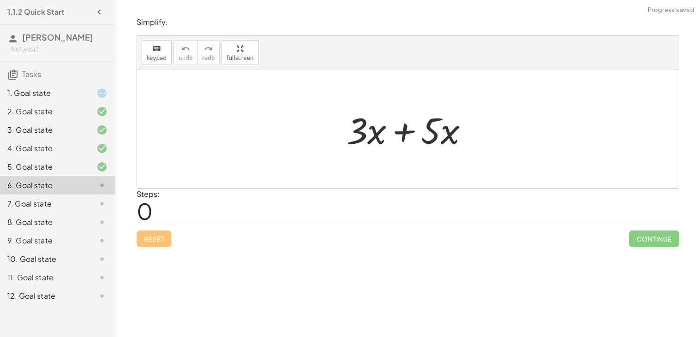
click at [367, 129] on div at bounding box center [411, 130] width 139 height 48
click at [406, 130] on div at bounding box center [411, 130] width 139 height 48
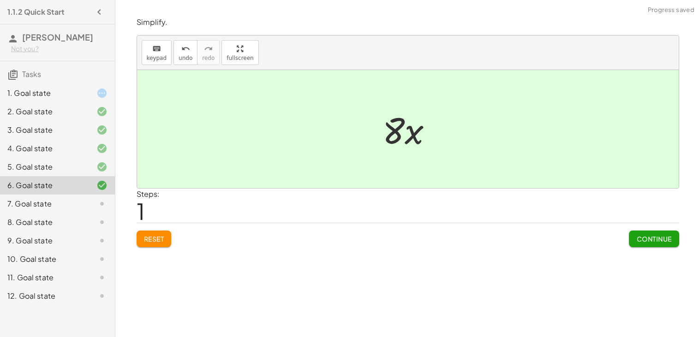
click at [656, 244] on button "Continue" at bounding box center [654, 239] width 50 height 17
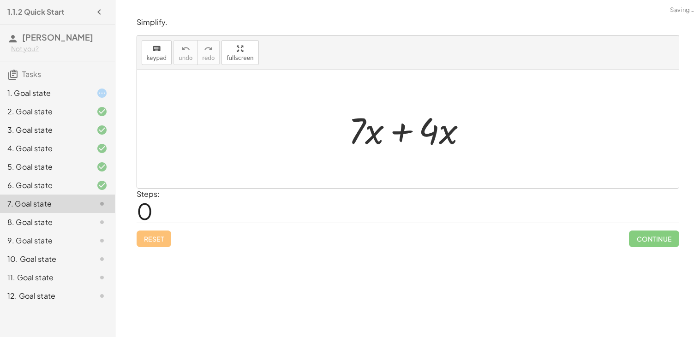
click at [398, 130] on div at bounding box center [411, 130] width 135 height 48
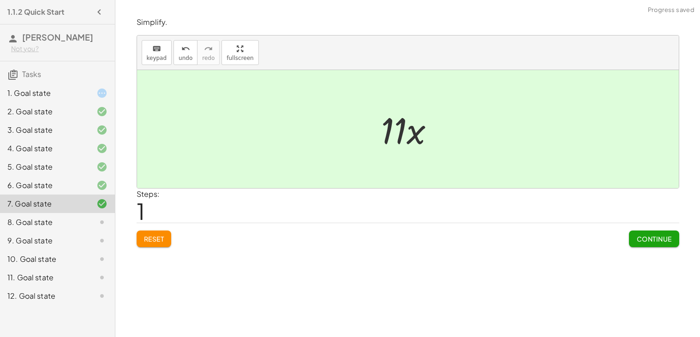
click at [643, 247] on button "Continue" at bounding box center [654, 239] width 50 height 17
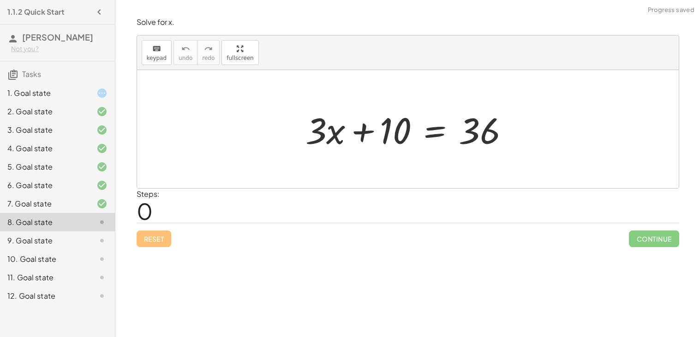
click at [434, 133] on div at bounding box center [411, 130] width 221 height 48
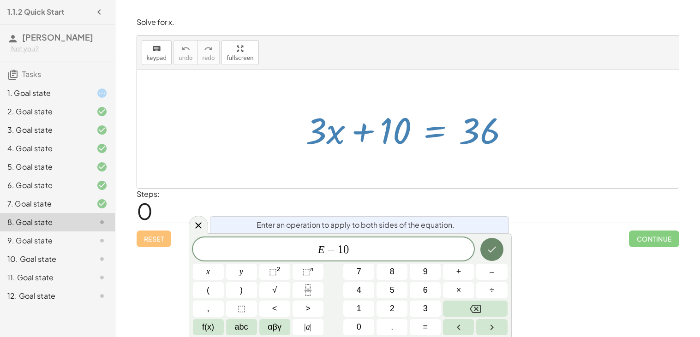
click at [494, 251] on icon "Done" at bounding box center [492, 249] width 11 height 11
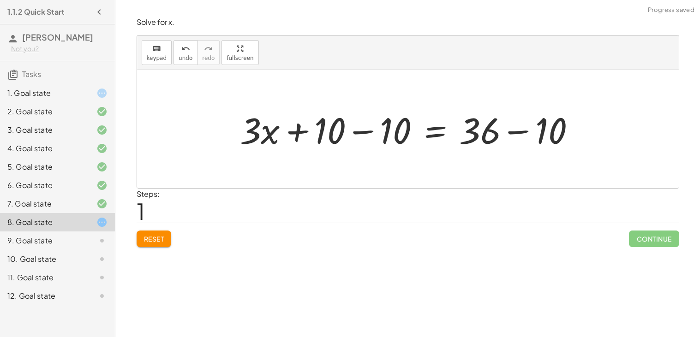
click at [355, 135] on div at bounding box center [411, 130] width 352 height 48
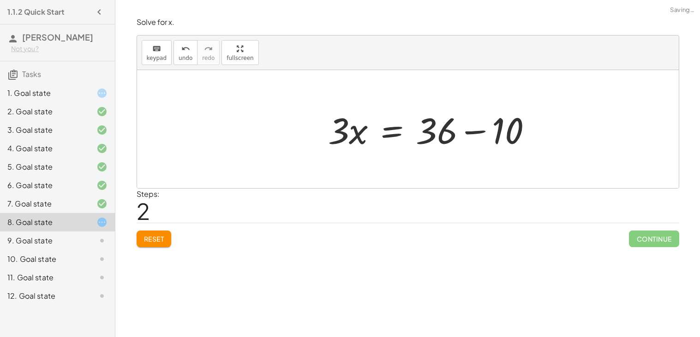
click at [523, 133] on div at bounding box center [434, 130] width 221 height 48
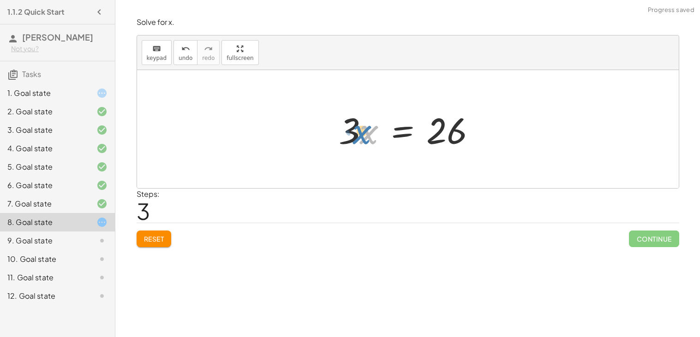
click at [365, 135] on div at bounding box center [411, 130] width 154 height 48
click at [344, 135] on div at bounding box center [411, 130] width 154 height 48
click at [404, 135] on div at bounding box center [411, 130] width 154 height 48
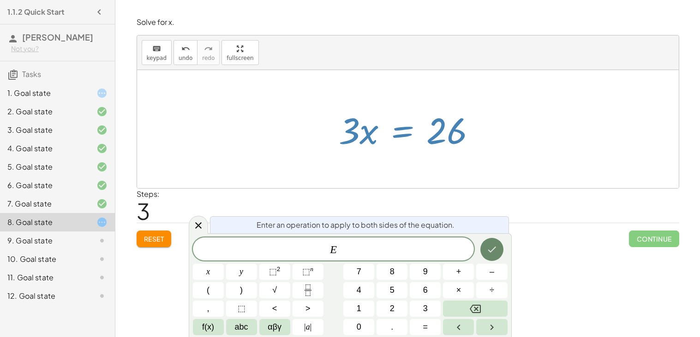
click at [492, 247] on icon "Done" at bounding box center [492, 249] width 11 height 11
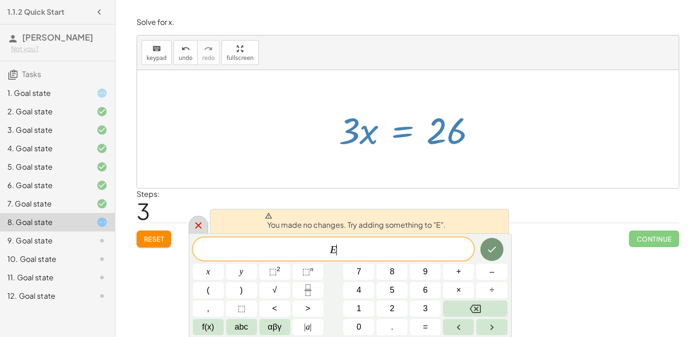
click at [202, 220] on icon at bounding box center [198, 225] width 11 height 11
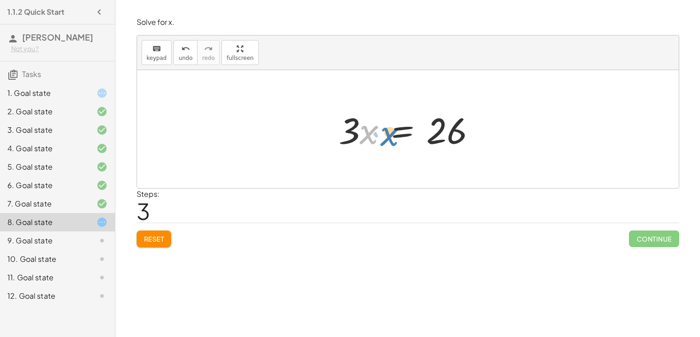
click at [364, 132] on div at bounding box center [411, 130] width 154 height 48
click at [349, 124] on div at bounding box center [411, 130] width 154 height 48
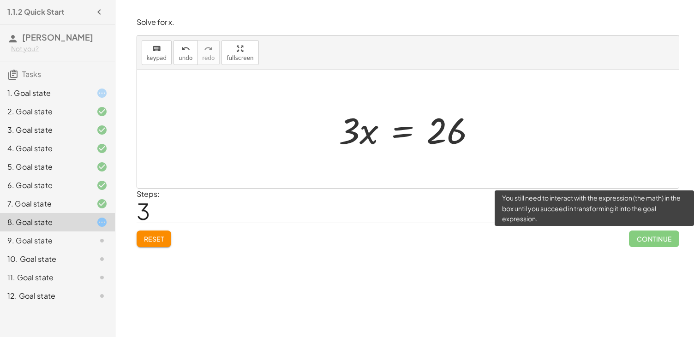
click at [657, 235] on span "Continue" at bounding box center [654, 239] width 50 height 17
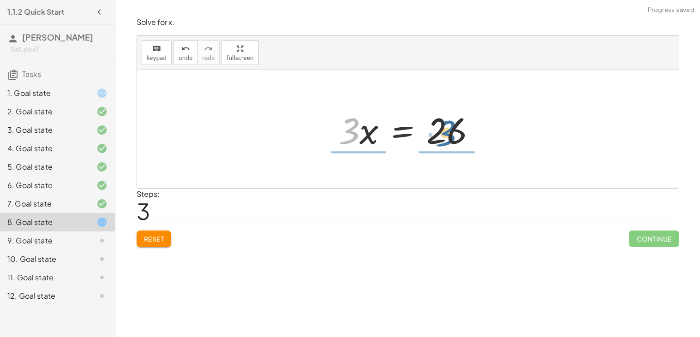
drag, startPoint x: 350, startPoint y: 131, endPoint x: 447, endPoint y: 134, distance: 97.0
click at [447, 134] on div at bounding box center [411, 130] width 154 height 48
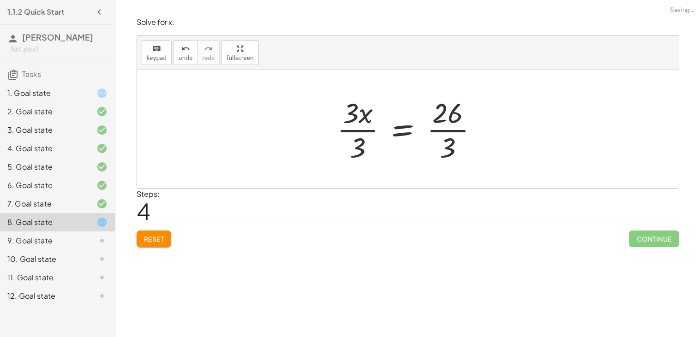
click at [362, 120] on div at bounding box center [411, 129] width 158 height 71
click at [461, 127] on div at bounding box center [411, 129] width 158 height 71
click at [443, 135] on div at bounding box center [411, 129] width 158 height 71
click at [443, 132] on div at bounding box center [411, 129] width 158 height 71
click at [354, 131] on div at bounding box center [411, 129] width 158 height 71
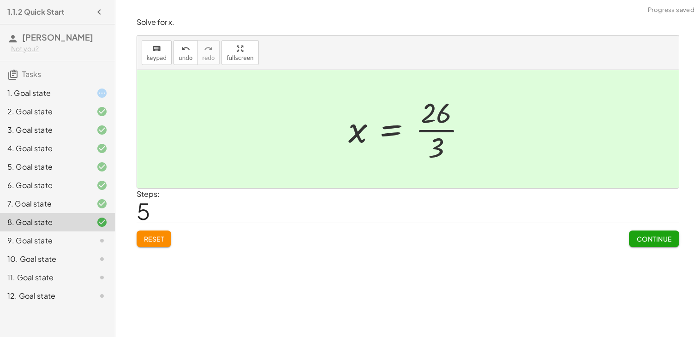
click at [649, 235] on button "Continue" at bounding box center [654, 239] width 50 height 17
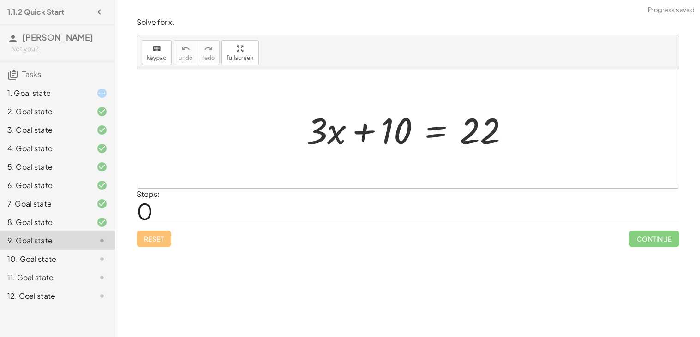
click at [430, 136] on div at bounding box center [412, 130] width 220 height 48
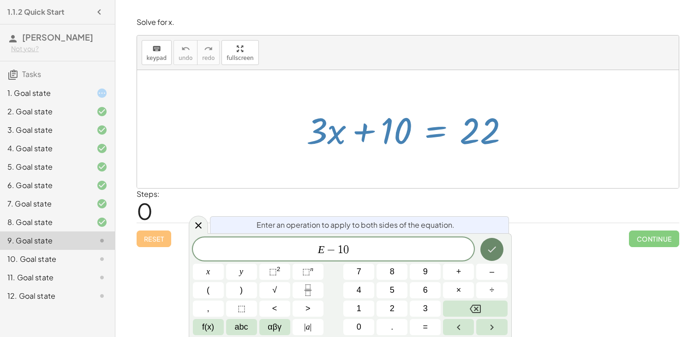
click at [493, 252] on icon "Done" at bounding box center [492, 249] width 11 height 11
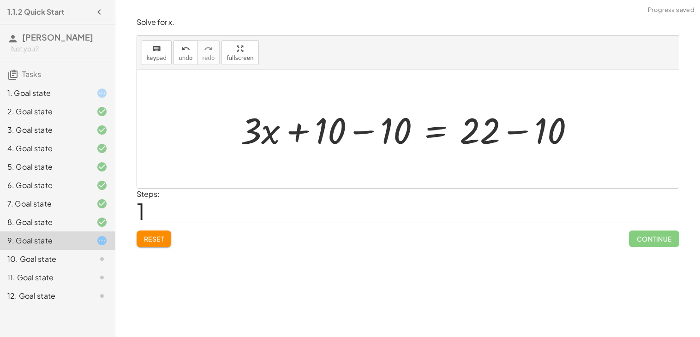
click at [365, 131] on div at bounding box center [411, 130] width 351 height 48
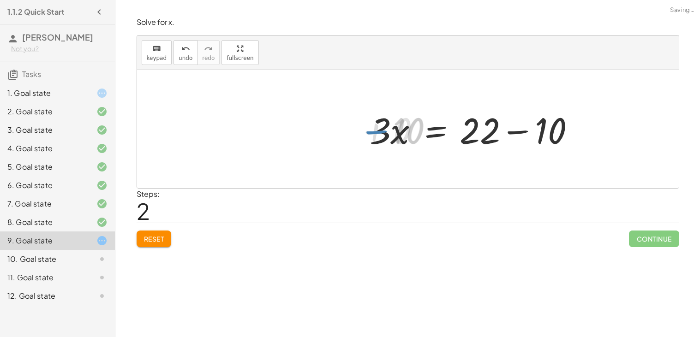
click at [515, 127] on div at bounding box center [477, 130] width 220 height 48
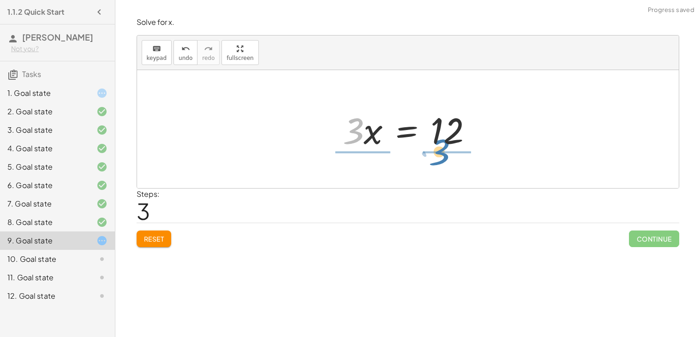
drag, startPoint x: 356, startPoint y: 133, endPoint x: 447, endPoint y: 153, distance: 93.2
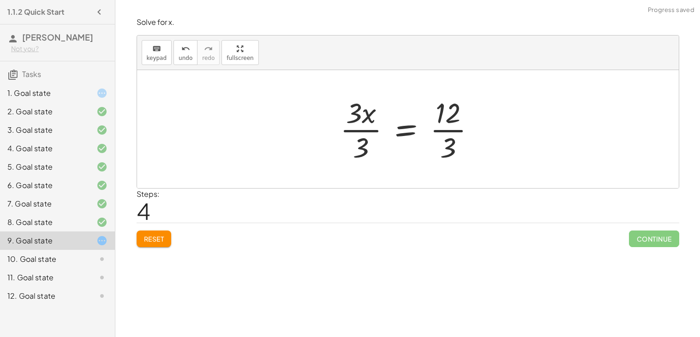
click at [360, 133] on div at bounding box center [412, 129] width 152 height 71
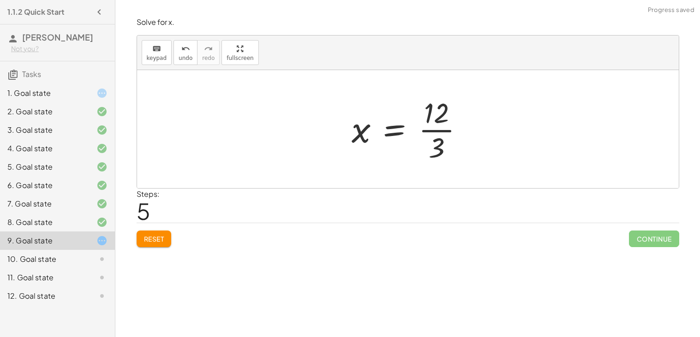
click at [445, 136] on div at bounding box center [411, 129] width 129 height 71
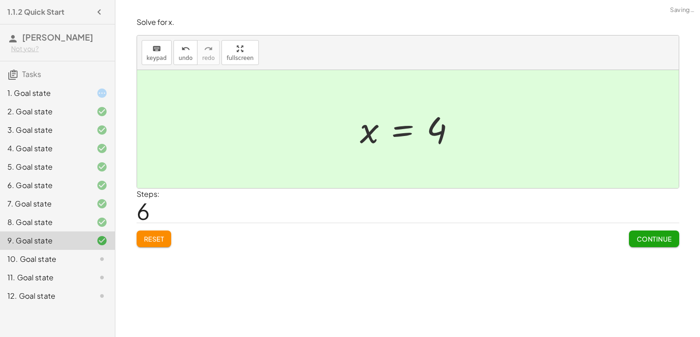
click at [650, 238] on span "Continue" at bounding box center [654, 239] width 35 height 8
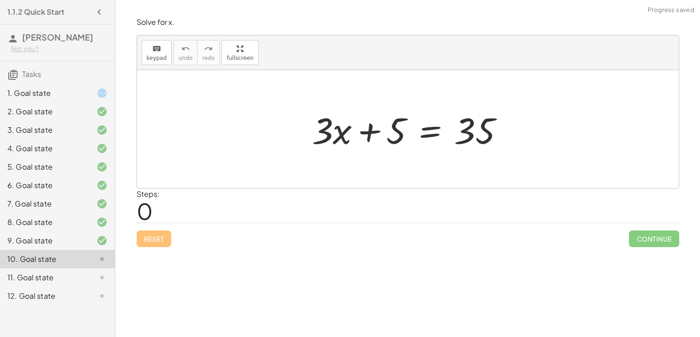
click at [366, 134] on div at bounding box center [411, 130] width 209 height 48
click at [433, 133] on div at bounding box center [411, 130] width 209 height 48
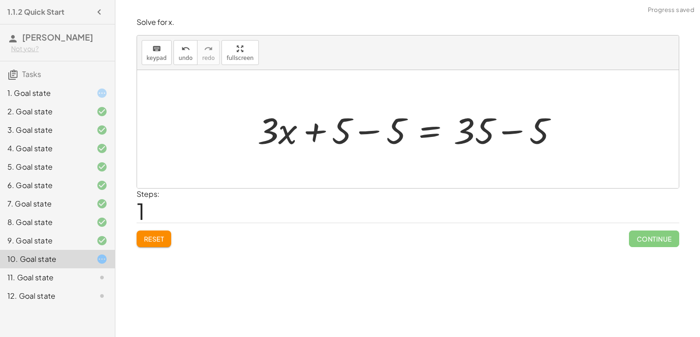
click at [359, 135] on div at bounding box center [411, 130] width 317 height 48
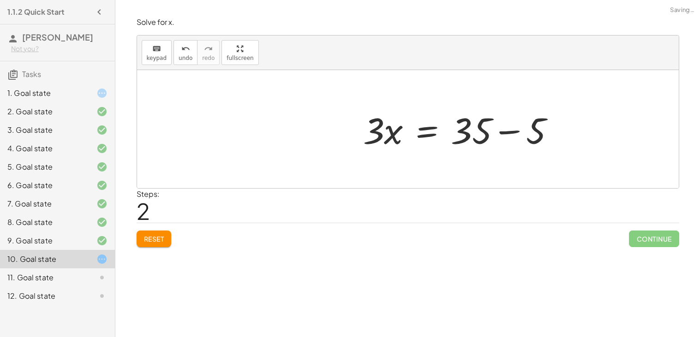
click at [500, 133] on div at bounding box center [463, 130] width 209 height 48
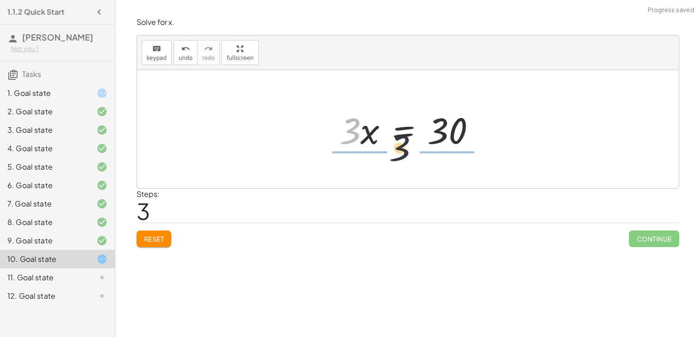
drag, startPoint x: 356, startPoint y: 129, endPoint x: 442, endPoint y: 150, distance: 88.3
click at [442, 150] on div at bounding box center [411, 130] width 153 height 48
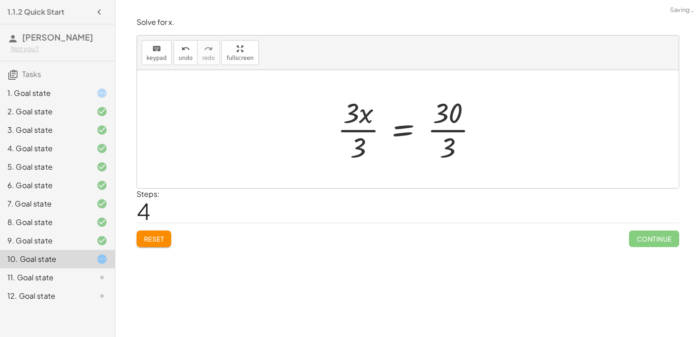
click at [354, 136] on div at bounding box center [411, 129] width 157 height 71
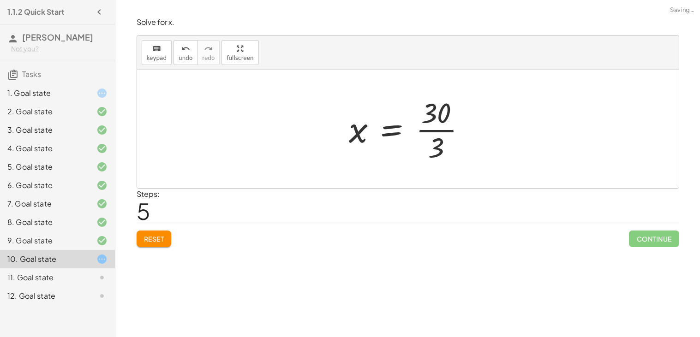
click at [441, 130] on div at bounding box center [411, 129] width 134 height 71
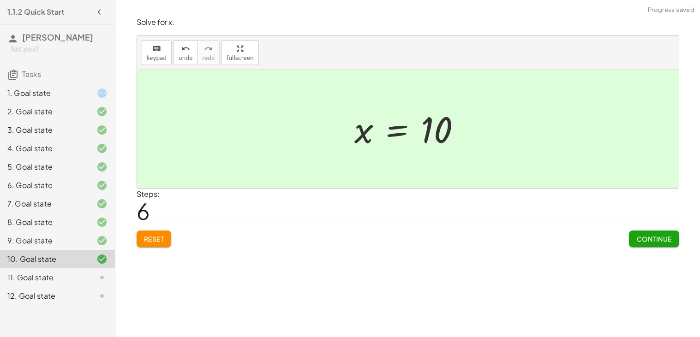
click at [659, 244] on button "Continue" at bounding box center [654, 239] width 50 height 17
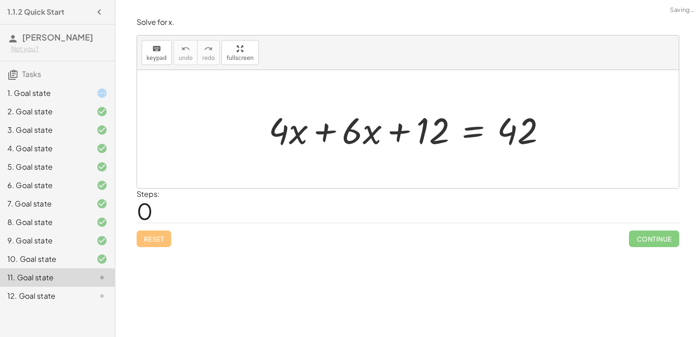
click at [334, 133] on div at bounding box center [411, 130] width 295 height 48
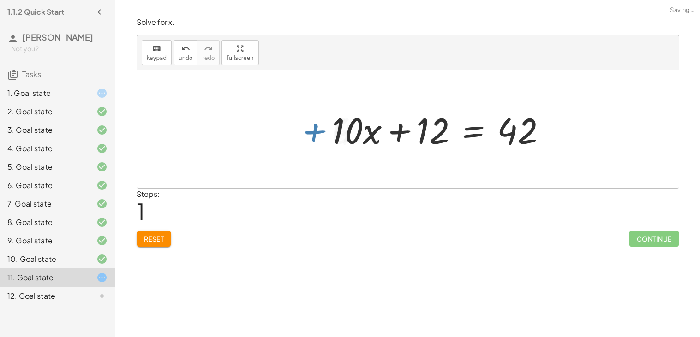
click at [325, 131] on div "+ · 4 · x + · 6 · x + 12 = 42 · 10 + · 4 · x + · 6 · x + 12 = 42" at bounding box center [439, 129] width 243 height 52
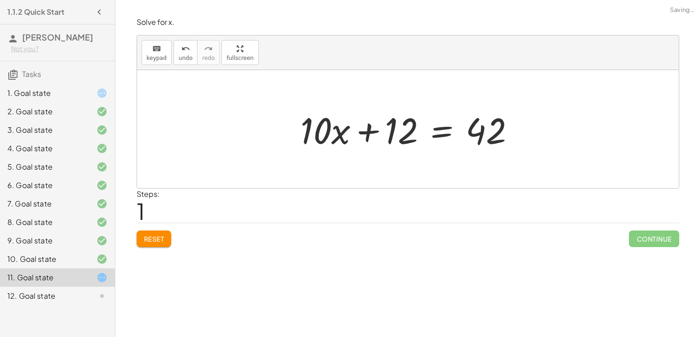
click at [365, 135] on div at bounding box center [412, 130] width 232 height 48
click at [443, 129] on div at bounding box center [412, 130] width 232 height 48
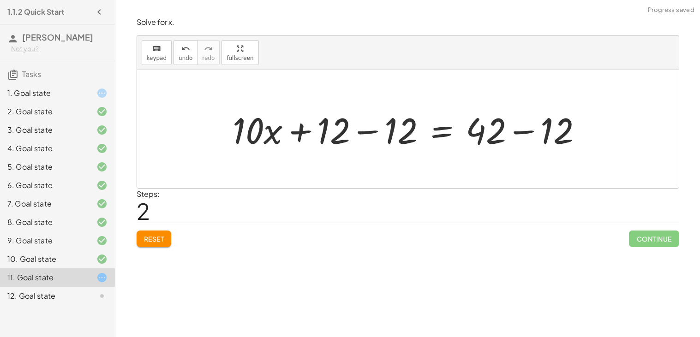
click at [361, 133] on div at bounding box center [411, 130] width 367 height 48
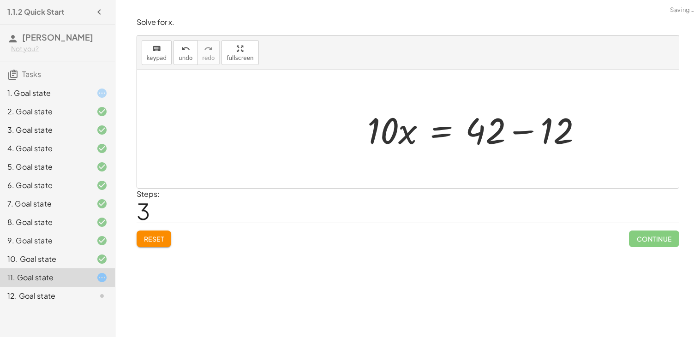
click at [523, 134] on div at bounding box center [479, 130] width 232 height 48
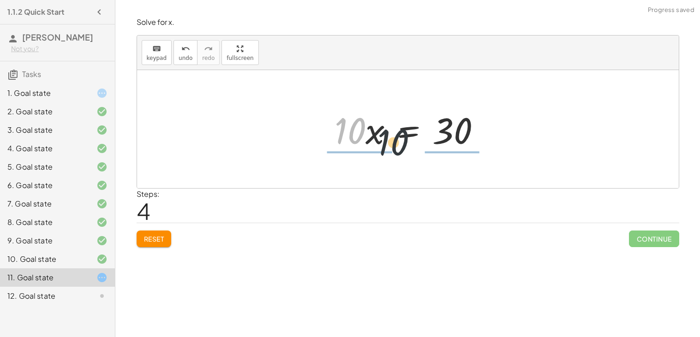
drag, startPoint x: 363, startPoint y: 132, endPoint x: 438, endPoint y: 144, distance: 75.8
click at [438, 144] on div at bounding box center [411, 130] width 163 height 48
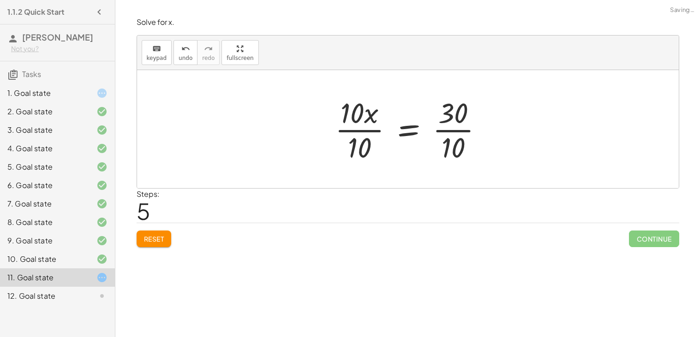
click at [336, 132] on div at bounding box center [413, 129] width 165 height 71
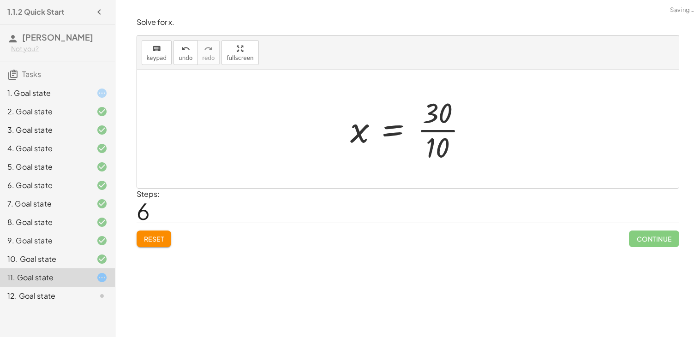
click at [452, 129] on div at bounding box center [413, 129] width 134 height 71
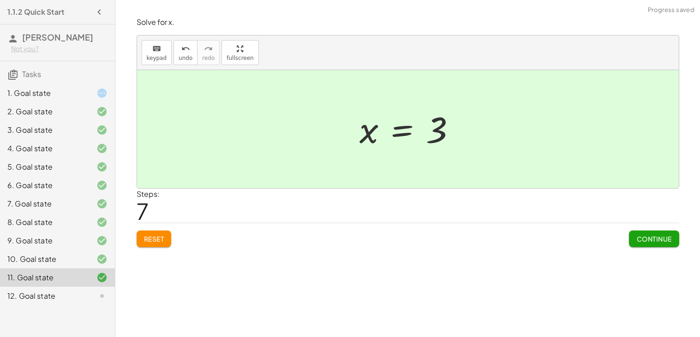
click at [652, 236] on span "Continue" at bounding box center [654, 239] width 35 height 8
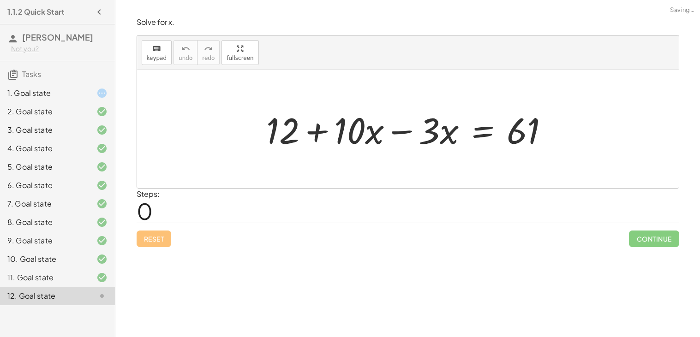
click at [315, 140] on div at bounding box center [411, 130] width 299 height 48
click at [392, 133] on div at bounding box center [411, 130] width 299 height 48
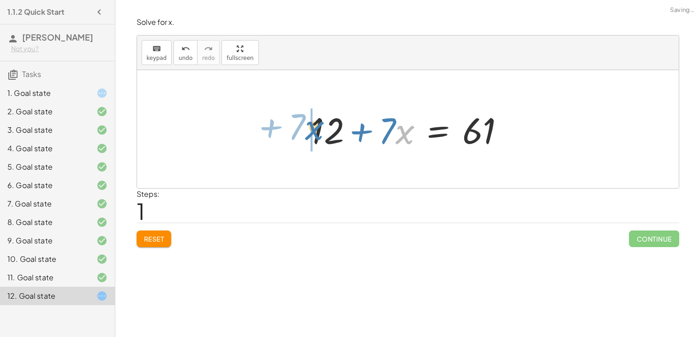
drag, startPoint x: 396, startPoint y: 133, endPoint x: 304, endPoint y: 129, distance: 91.9
click at [304, 129] on div "+ 12 + · 10 · x − · 3 · x = 61 · x + · 7 + 12 + · x = 61 · 7" at bounding box center [408, 129] width 222 height 52
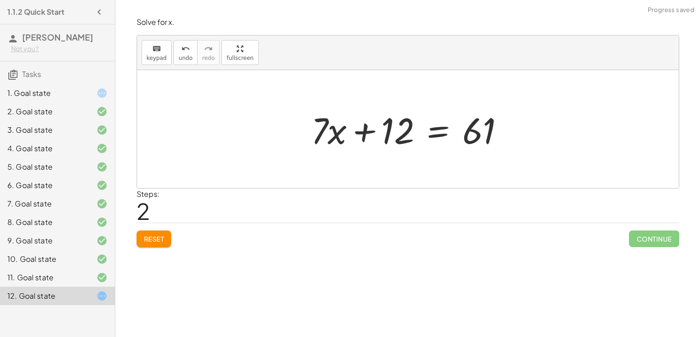
click at [433, 124] on div at bounding box center [412, 130] width 210 height 48
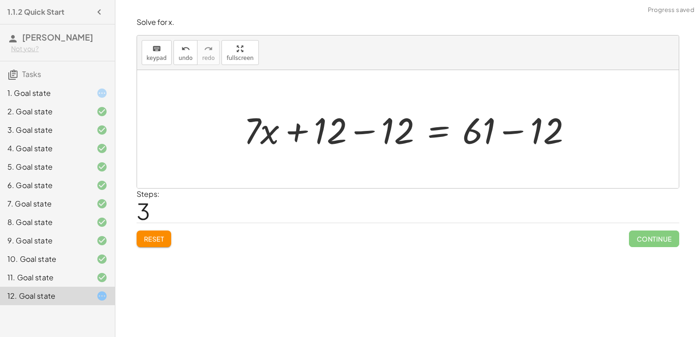
click at [383, 136] on div at bounding box center [411, 130] width 345 height 48
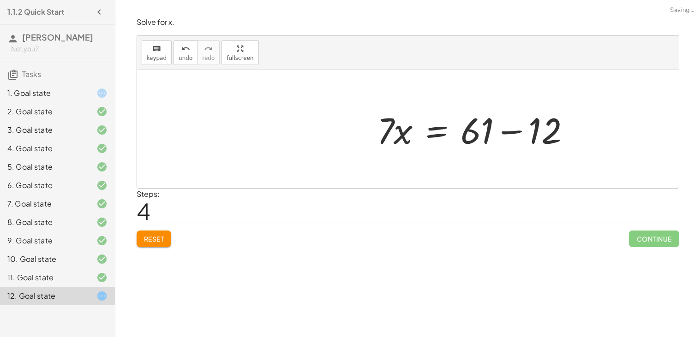
click at [530, 131] on div at bounding box center [478, 130] width 210 height 48
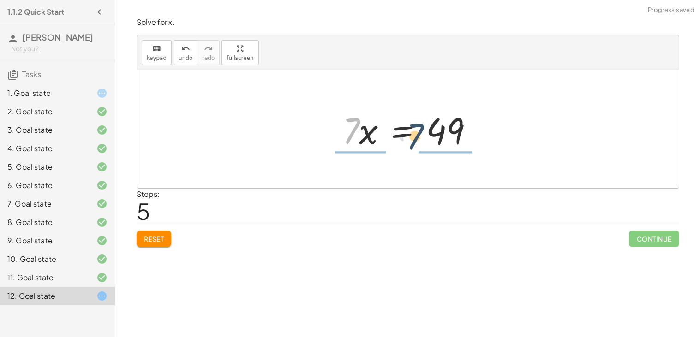
drag, startPoint x: 355, startPoint y: 129, endPoint x: 431, endPoint y: 139, distance: 76.9
click at [431, 139] on div at bounding box center [412, 130] width 148 height 48
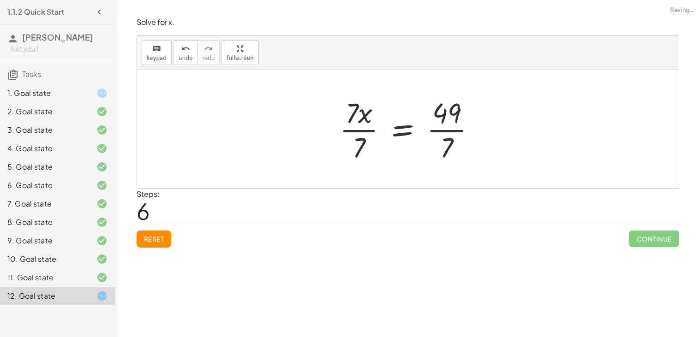
click at [358, 130] on div at bounding box center [411, 129] width 153 height 71
click at [439, 128] on div at bounding box center [421, 129] width 133 height 71
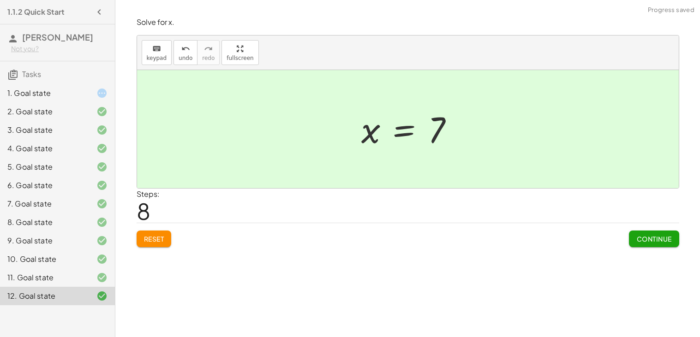
click at [651, 241] on span "Continue" at bounding box center [654, 239] width 35 height 8
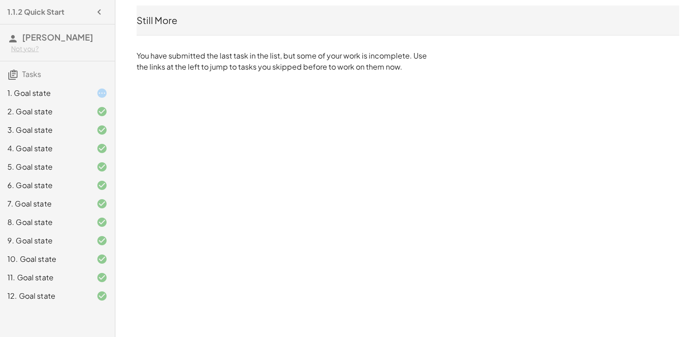
click at [55, 96] on div "1. Goal state" at bounding box center [44, 93] width 74 height 11
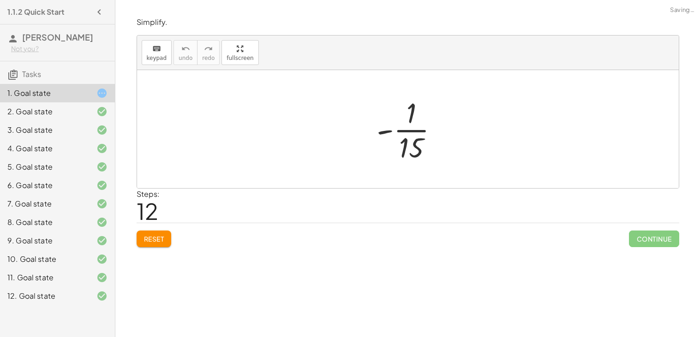
click at [55, 96] on div "1. Goal state" at bounding box center [44, 93] width 74 height 11
drag, startPoint x: 389, startPoint y: 131, endPoint x: 408, endPoint y: 145, distance: 23.7
click at [408, 145] on div at bounding box center [411, 129] width 79 height 71
click at [407, 145] on div at bounding box center [411, 129] width 75 height 71
click at [399, 130] on div at bounding box center [411, 129] width 75 height 71
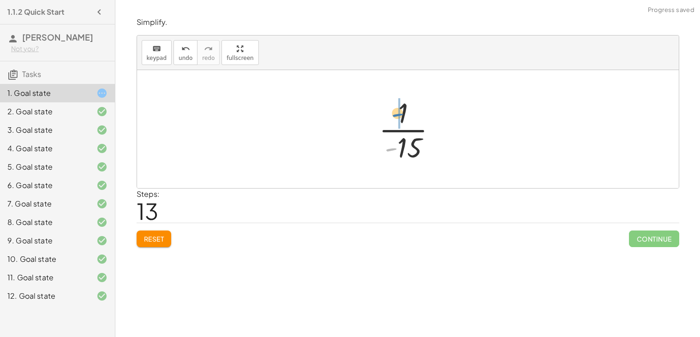
drag, startPoint x: 394, startPoint y: 149, endPoint x: 401, endPoint y: 118, distance: 31.2
click at [401, 118] on div at bounding box center [411, 129] width 75 height 71
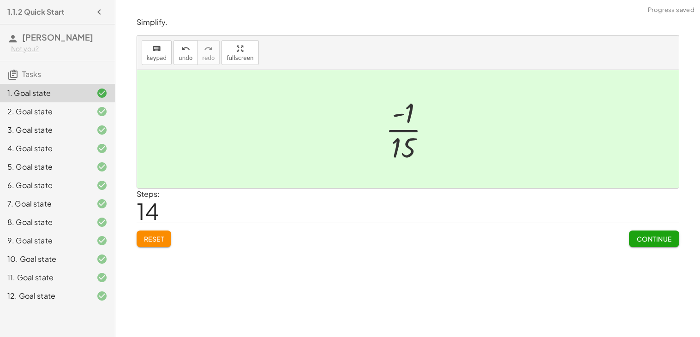
click at [671, 243] on span "Continue" at bounding box center [654, 239] width 35 height 8
